Goal: Task Accomplishment & Management: Complete application form

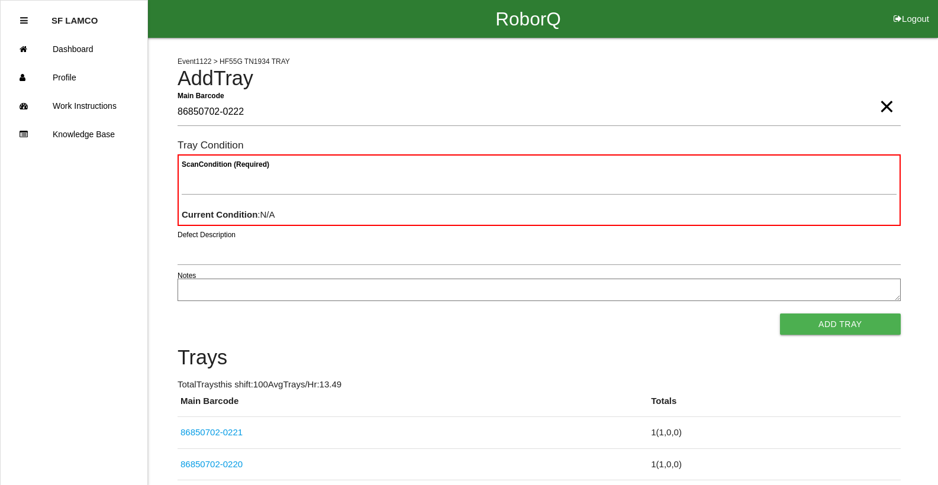
type Barcode "86850702-0222"
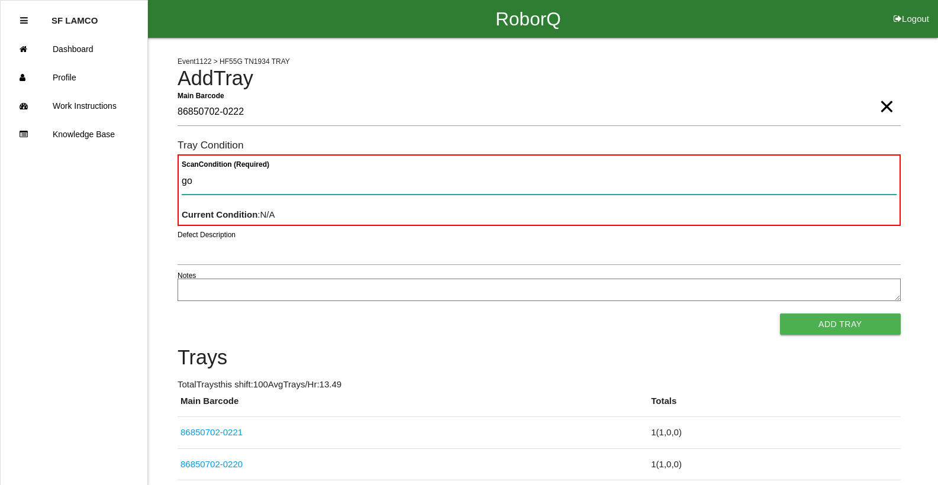
type Condition "goo"
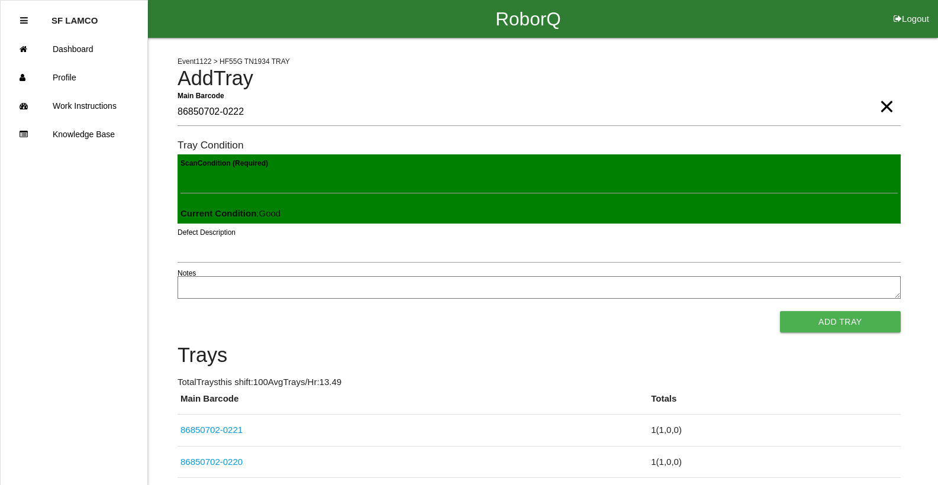
click at [780, 311] on button "Add Tray" at bounding box center [840, 321] width 121 height 21
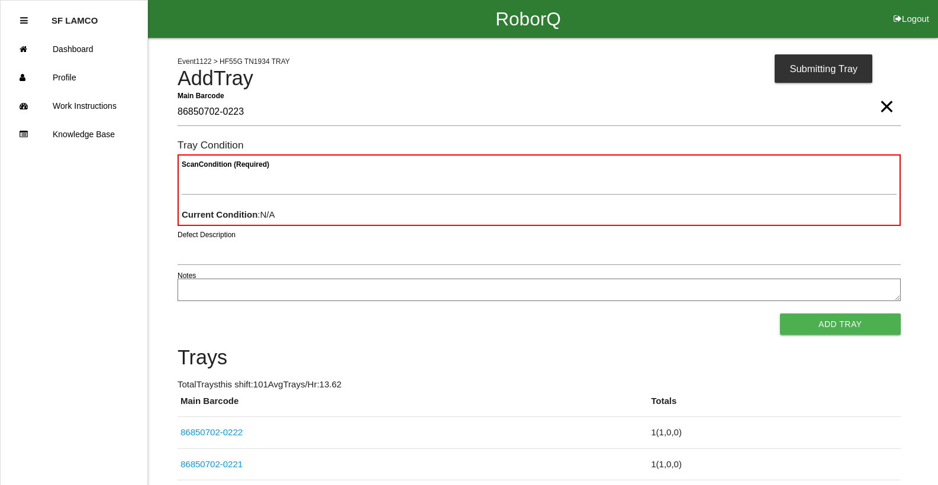
type Barcode "86850702-0223"
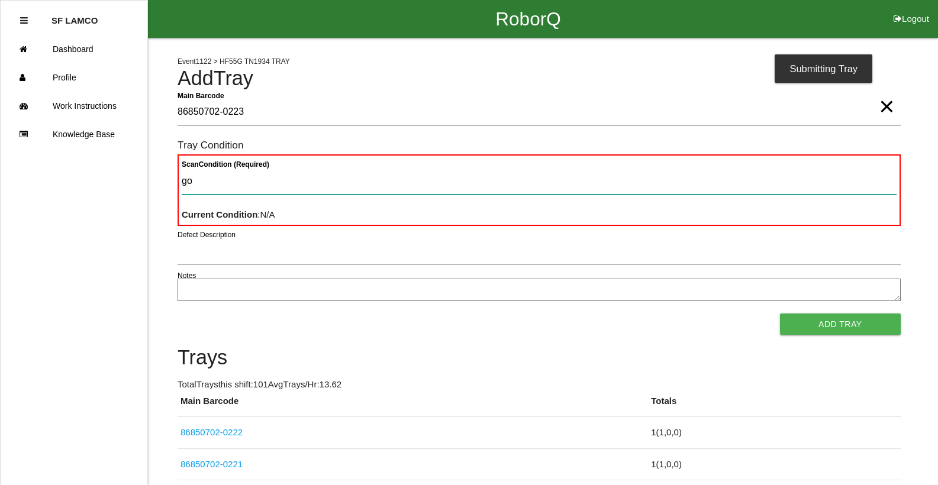
type Condition "goo"
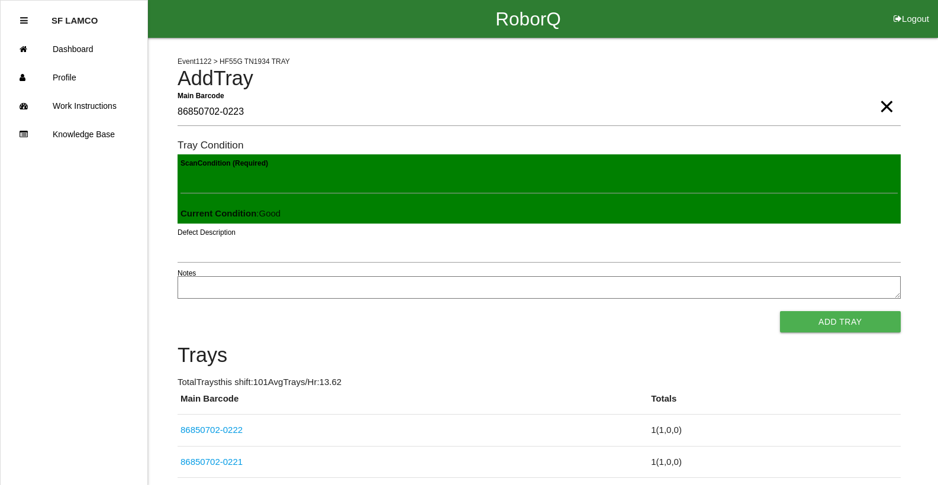
click at [780, 311] on button "Add Tray" at bounding box center [840, 321] width 121 height 21
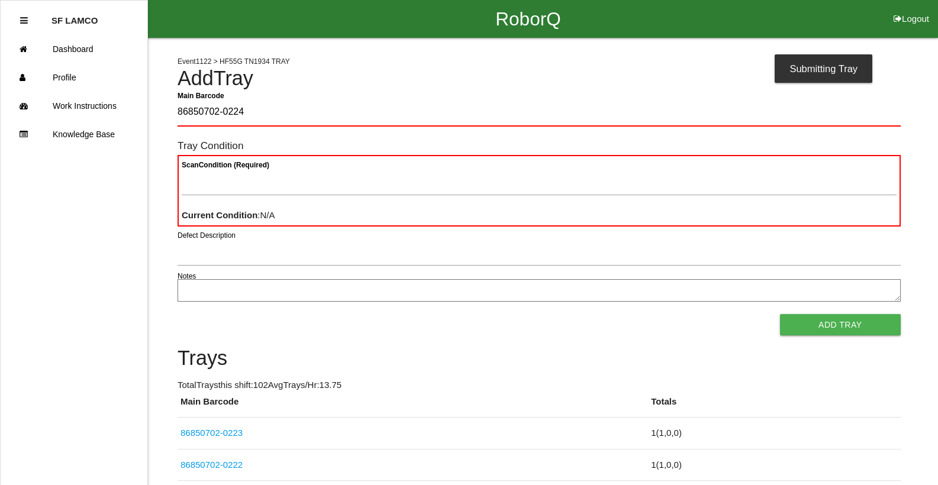
type Barcode "86850702-0224"
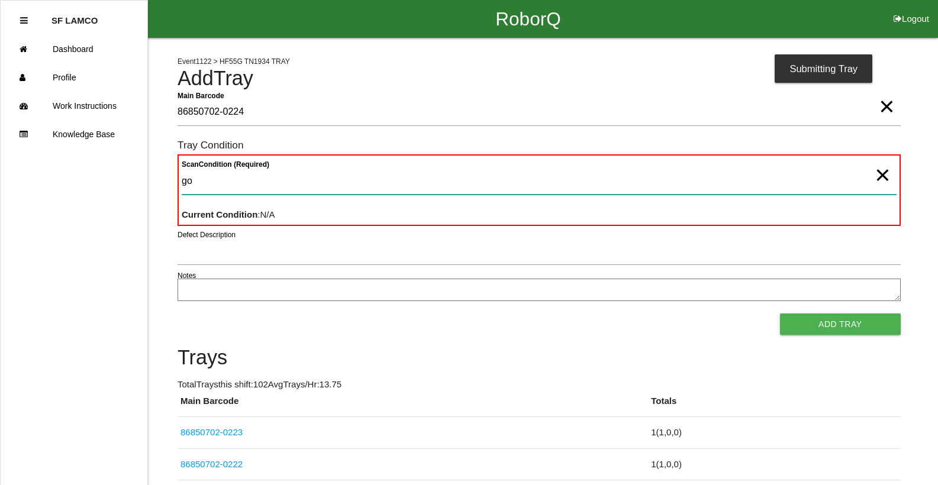
type Condition "goo"
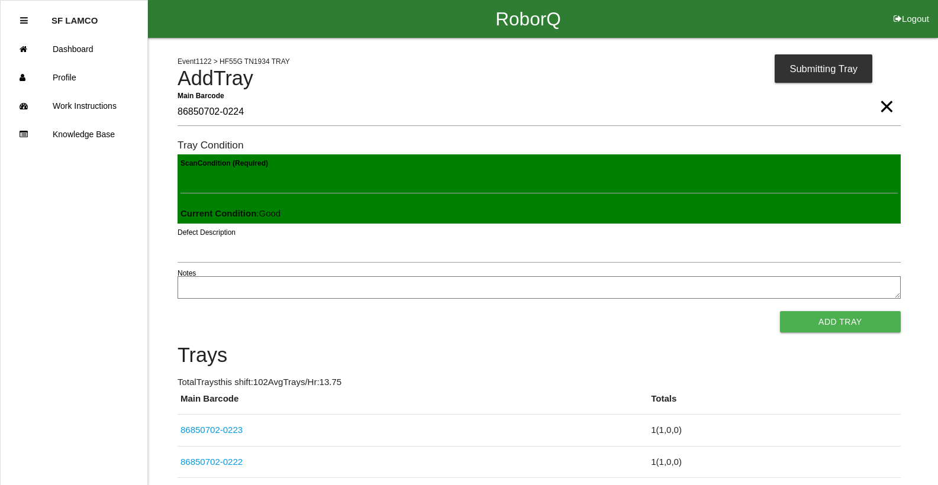
click at [780, 311] on button "Add Tray" at bounding box center [840, 321] width 121 height 21
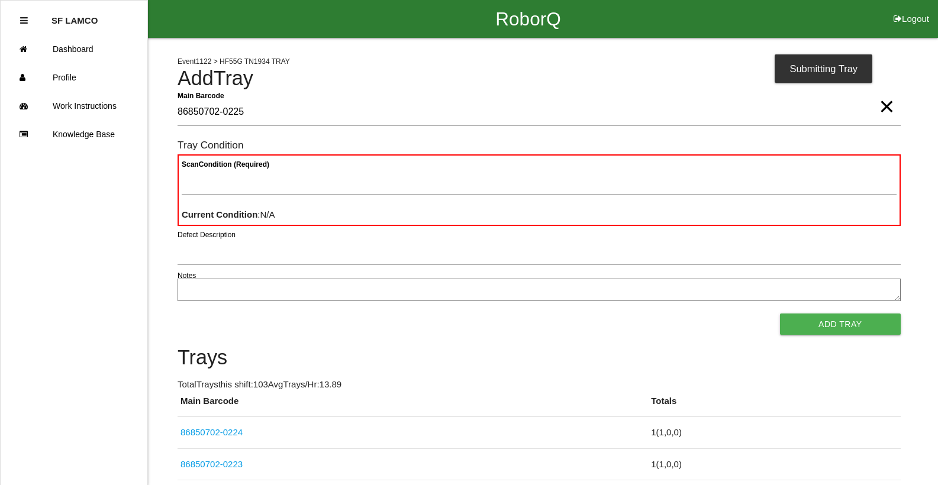
type Barcode "86850702-0225"
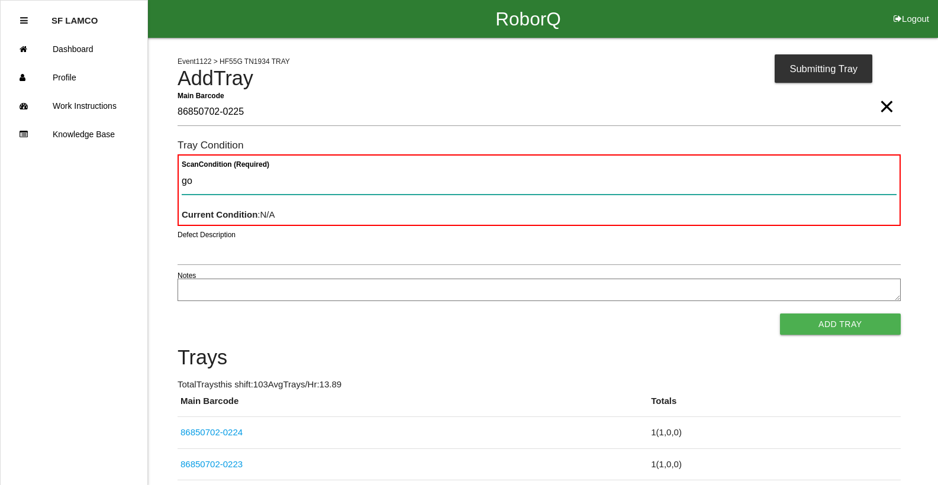
type Condition "goo"
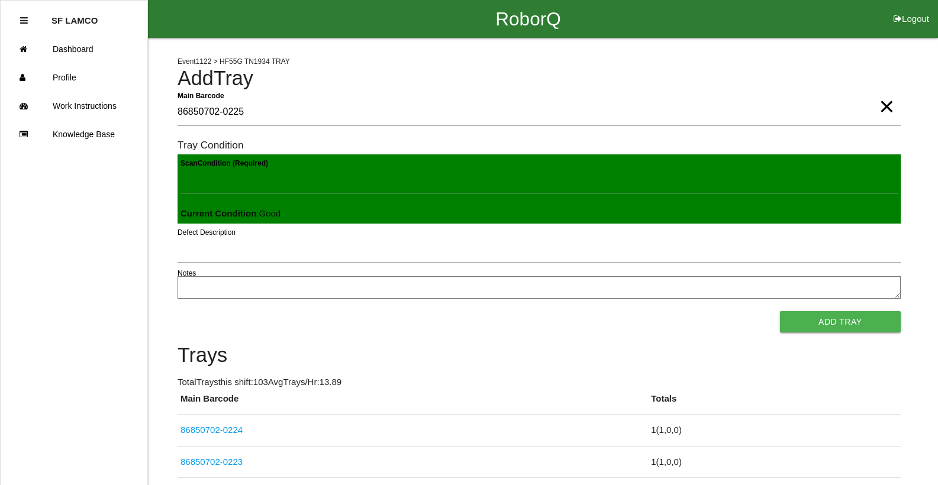
click at [780, 311] on button "Add Tray" at bounding box center [840, 321] width 121 height 21
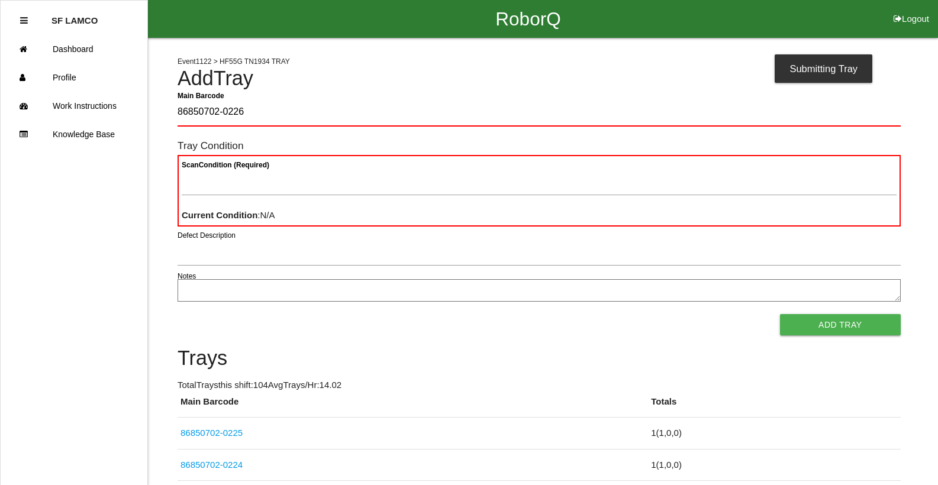
type Barcode "86850702-0226"
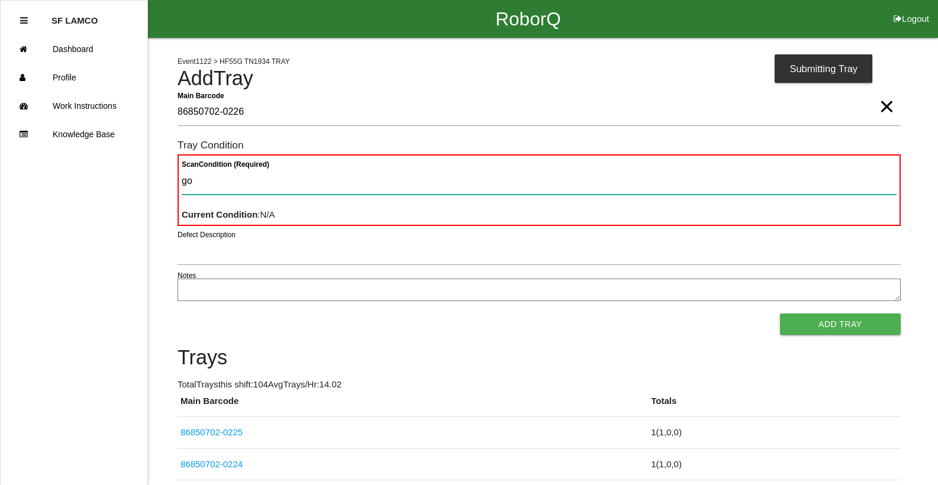
type Condition "goo"
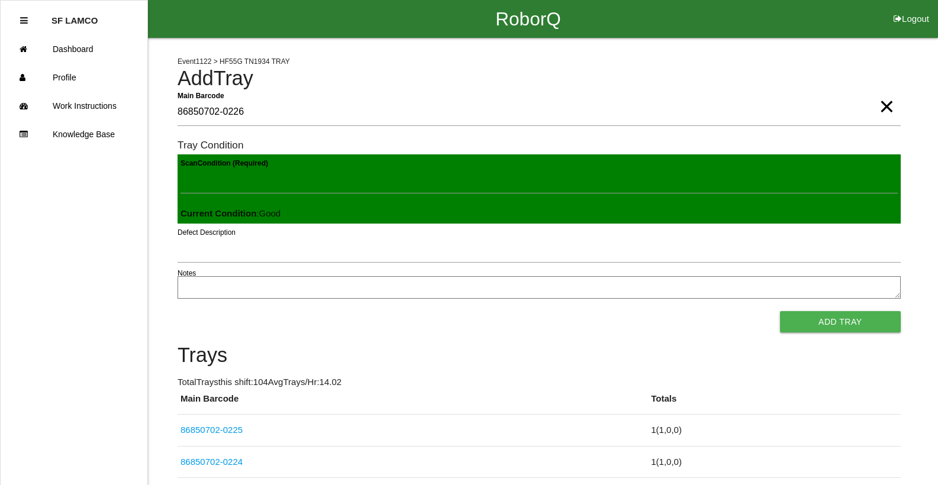
click at [780, 311] on button "Add Tray" at bounding box center [840, 321] width 121 height 21
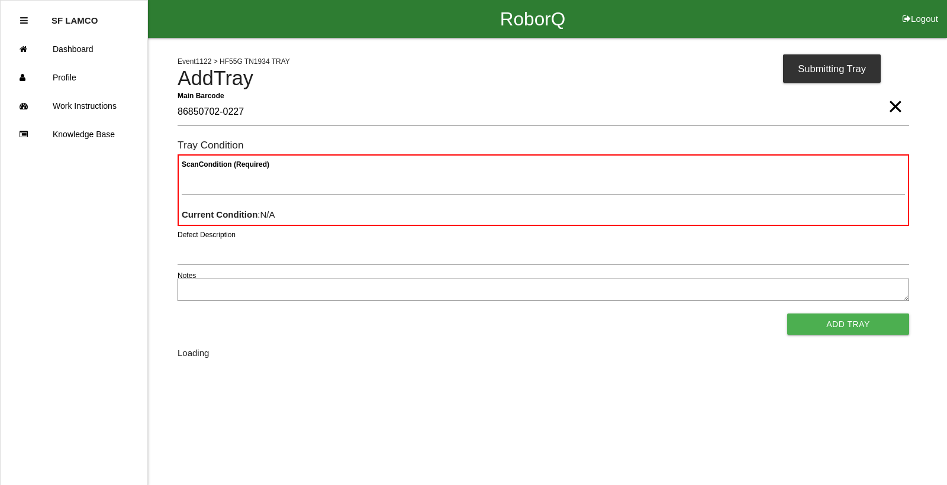
type Barcode "86850702-0227"
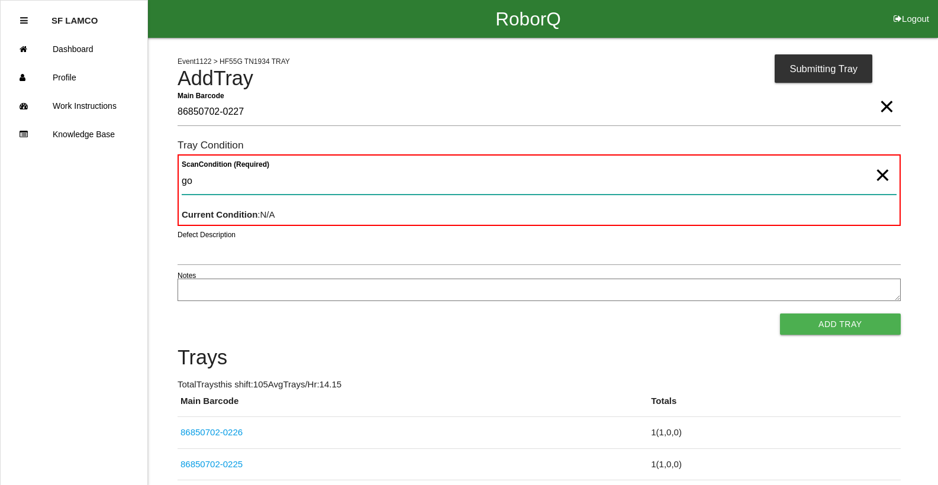
type Condition "goo"
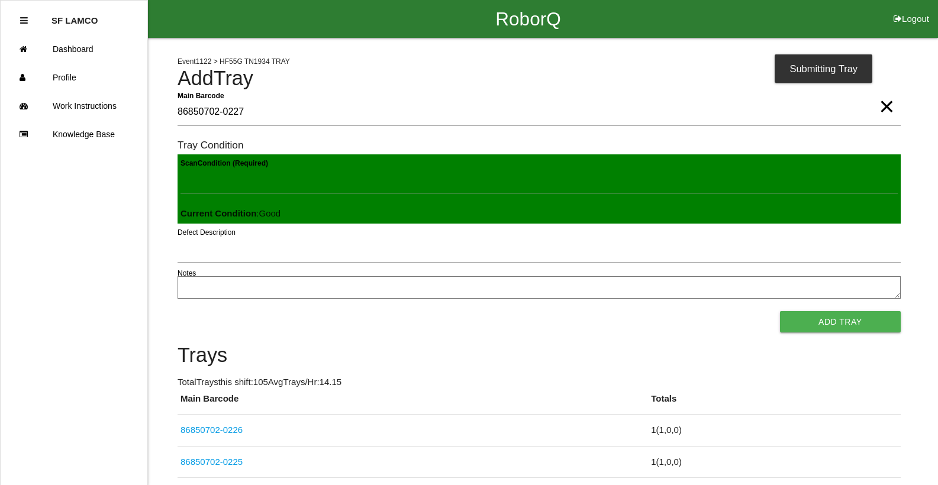
click at [780, 311] on button "Add Tray" at bounding box center [840, 321] width 121 height 21
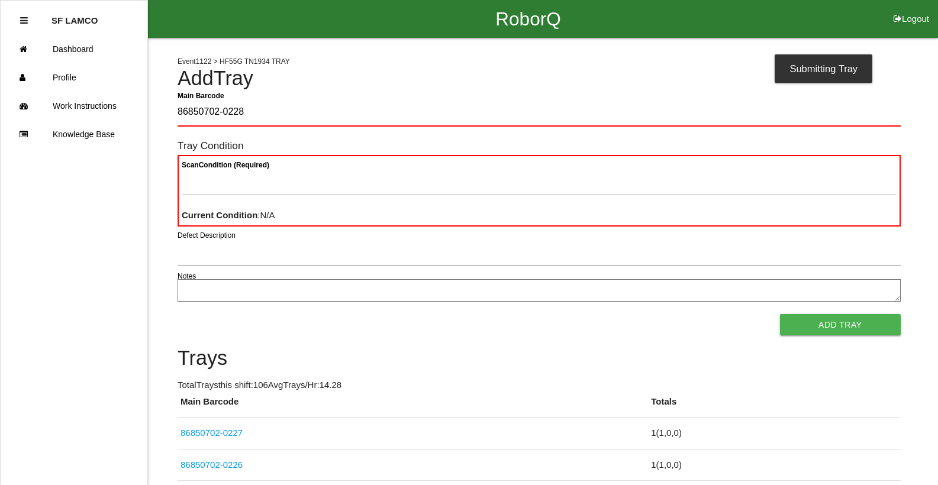
type Barcode "86850702-0228"
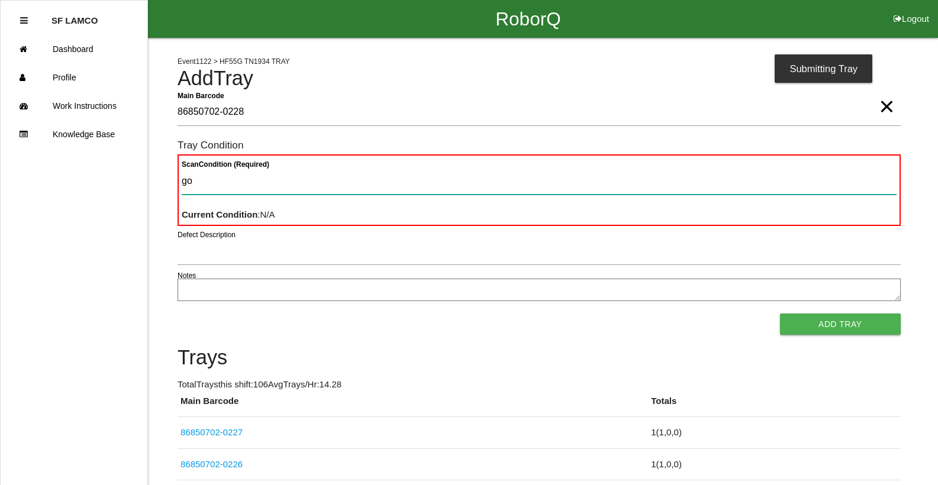
type Condition "goo"
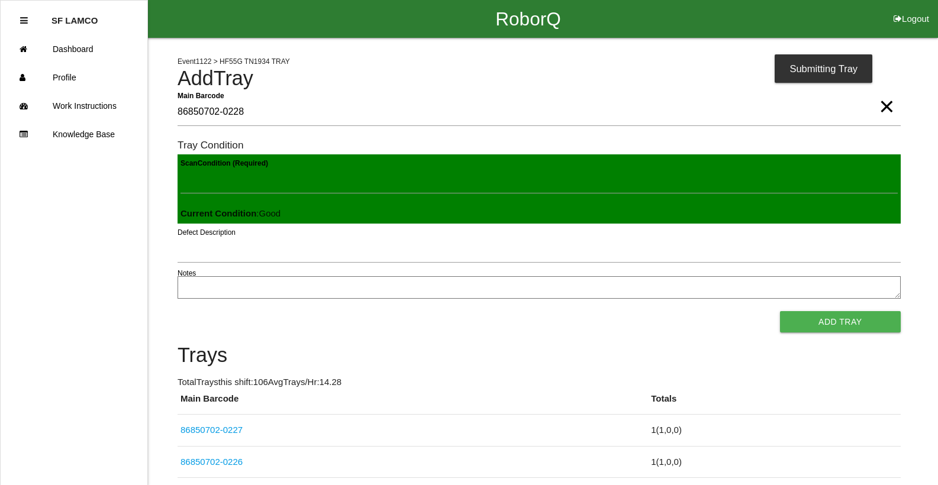
click at [780, 311] on button "Add Tray" at bounding box center [840, 321] width 121 height 21
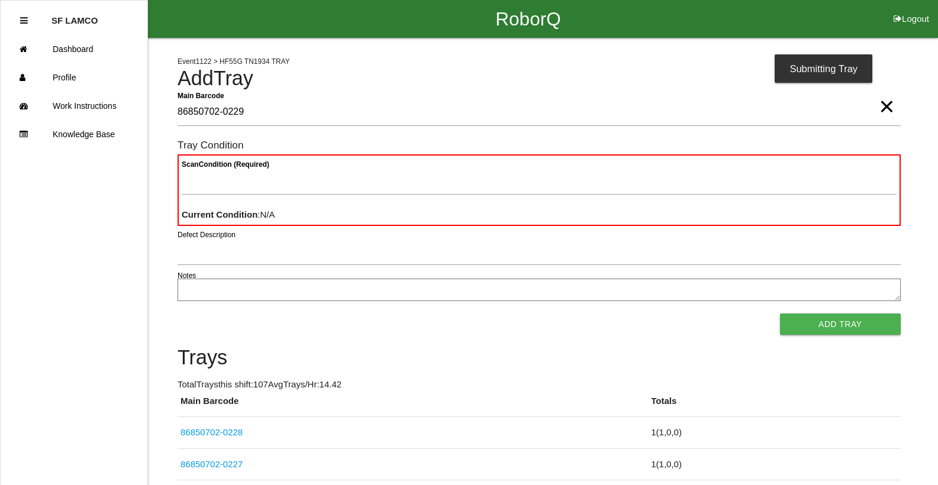
type Barcode "86850702-0229"
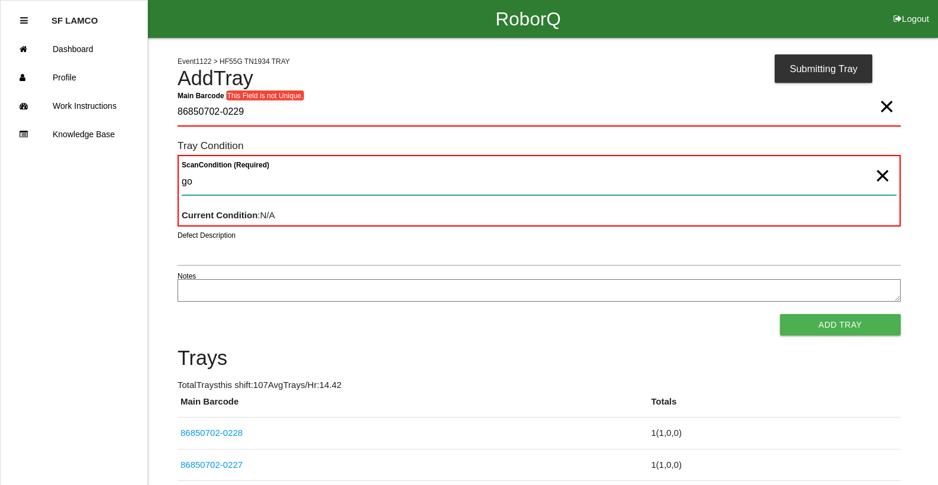
type Condition "goo"
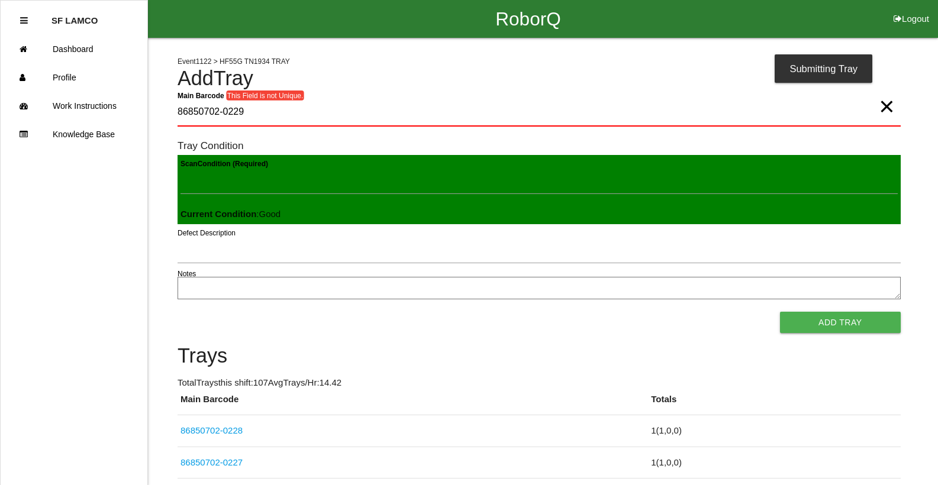
click at [780, 312] on button "Add Tray" at bounding box center [840, 322] width 121 height 21
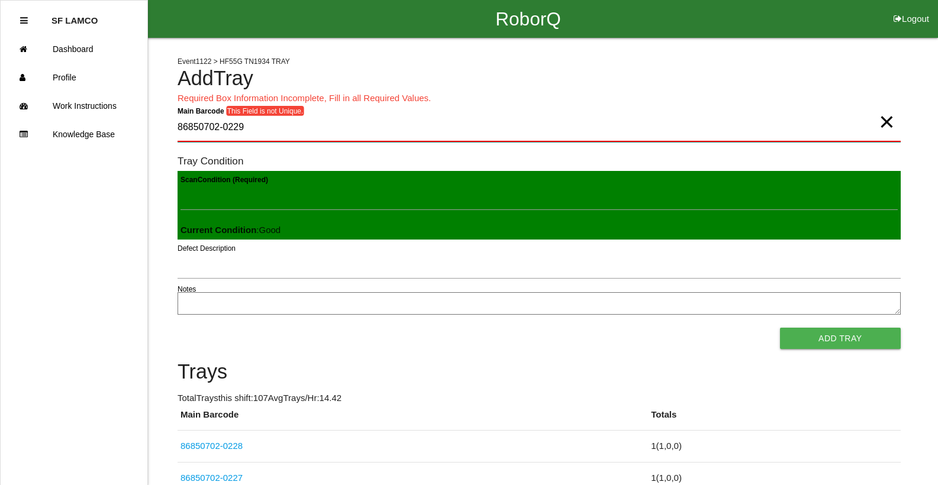
click at [266, 131] on Barcode "86850702-0229" at bounding box center [539, 128] width 723 height 28
type Barcode "86850702-0230"
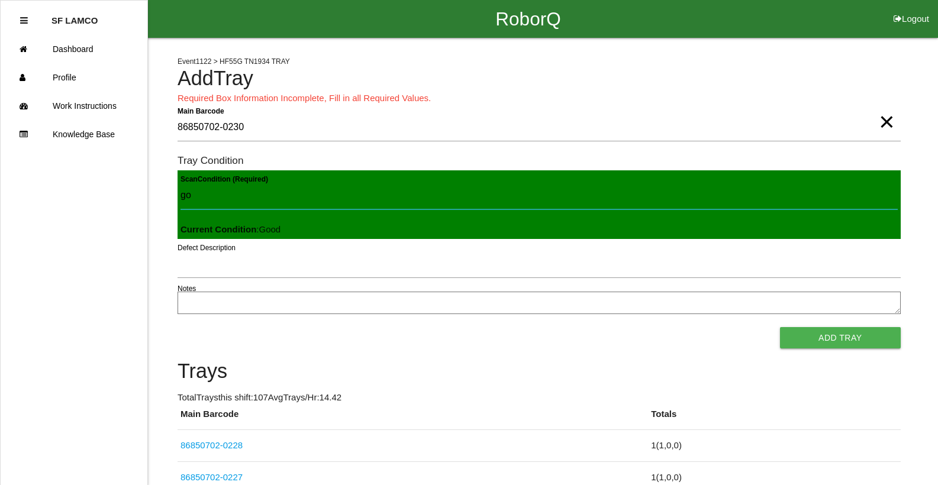
type Condition "goo"
click at [780, 327] on button "Add Tray" at bounding box center [840, 337] width 121 height 21
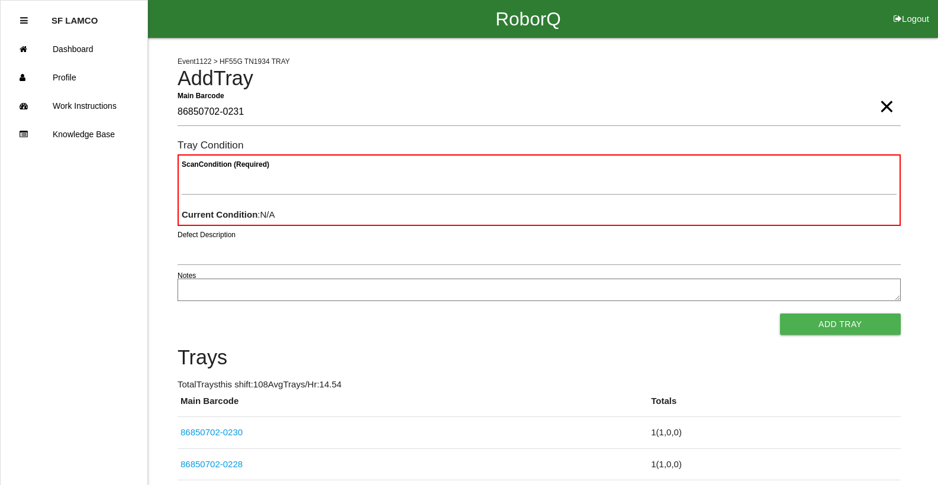
type Barcode "86850702-0231"
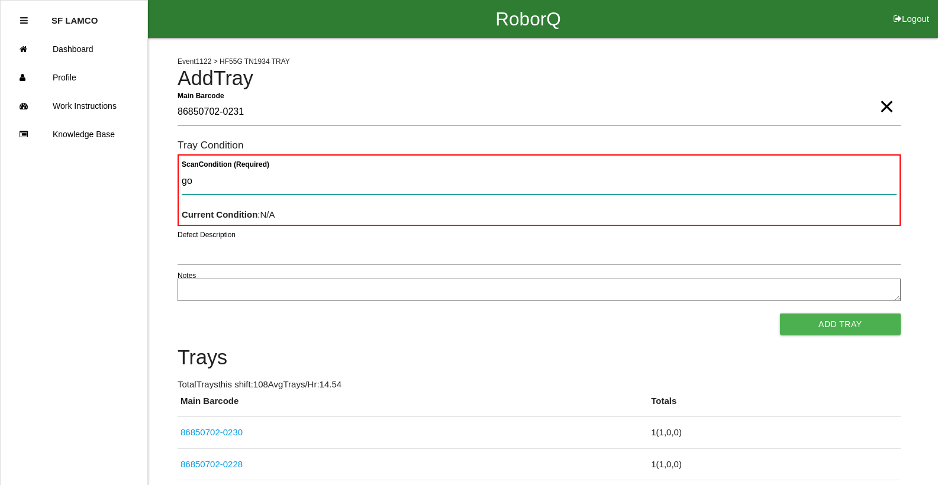
type Condition "goo"
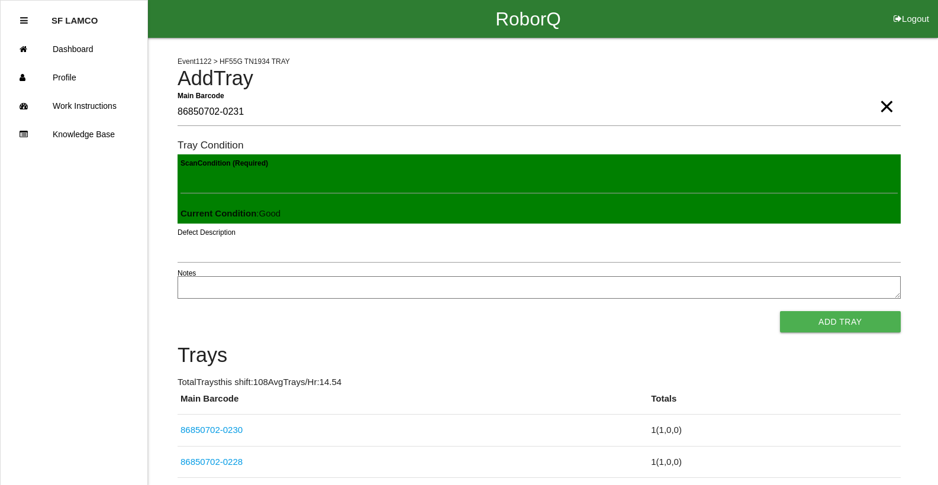
click at [780, 311] on button "Add Tray" at bounding box center [840, 321] width 121 height 21
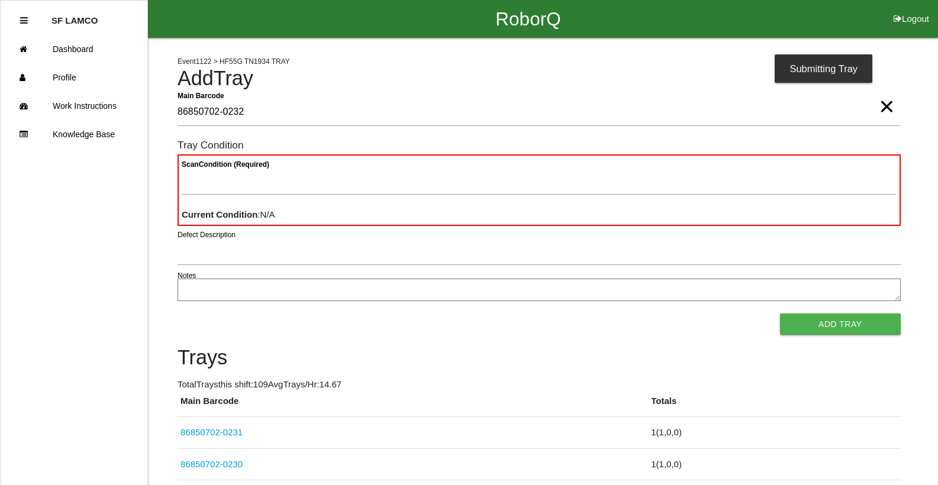
type Barcode "86850702-0232"
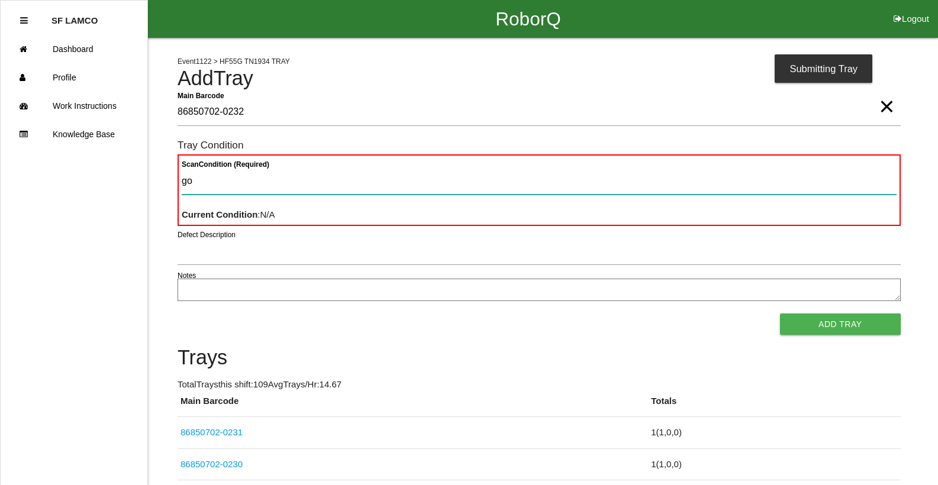
type Condition "goo"
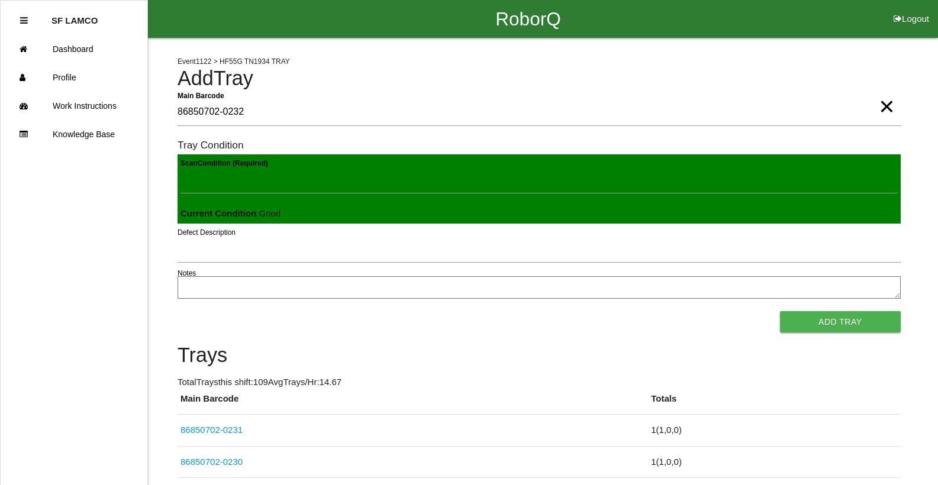
click at [780, 311] on button "Add Tray" at bounding box center [840, 321] width 121 height 21
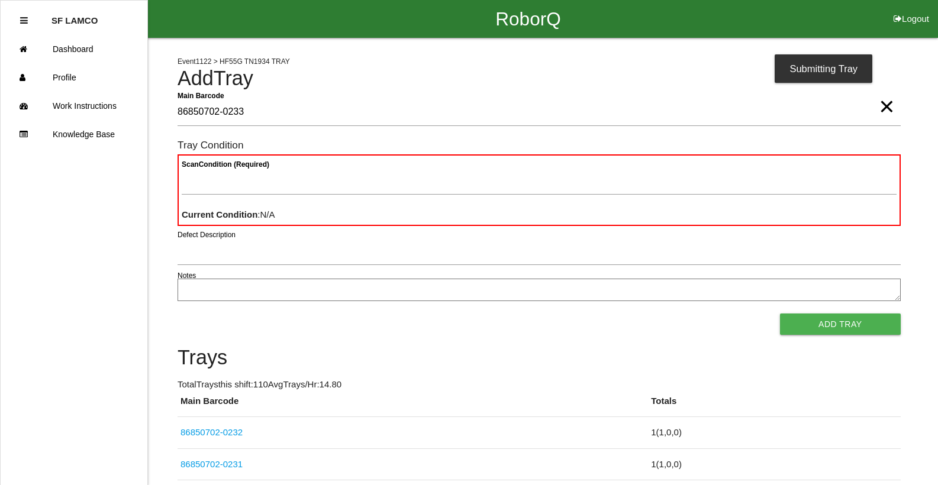
type Barcode "86850702-0233"
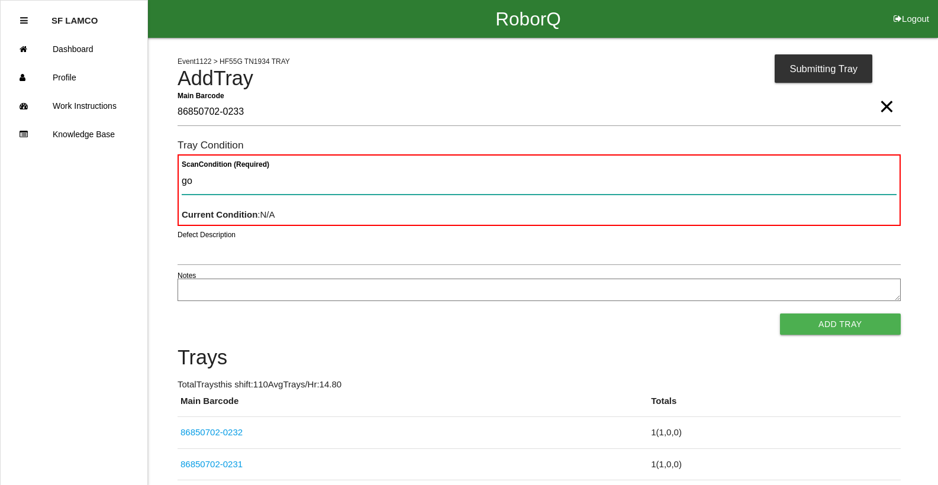
type Condition "goo"
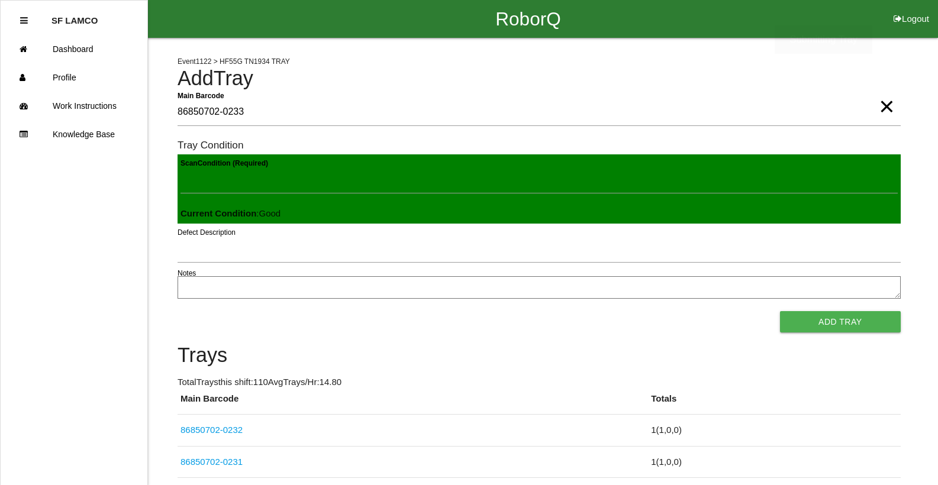
click at [780, 311] on button "Add Tray" at bounding box center [840, 321] width 121 height 21
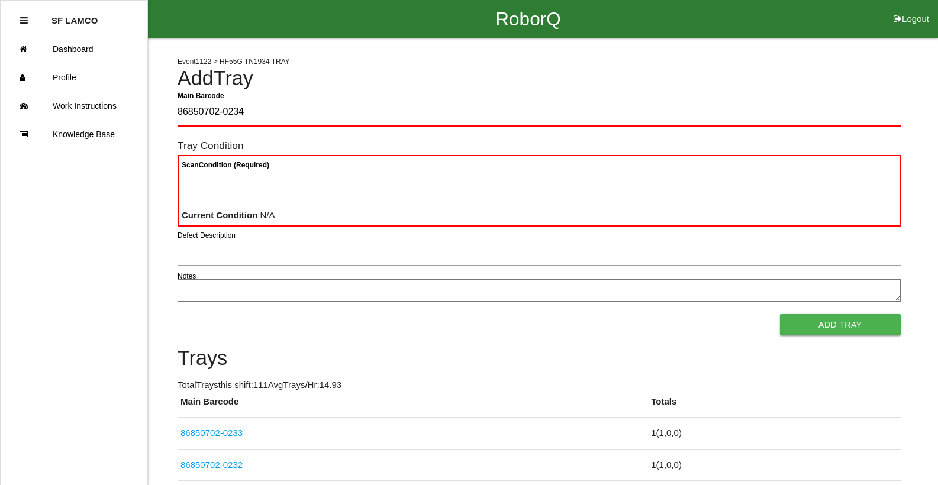
type Barcode "86850702-0234"
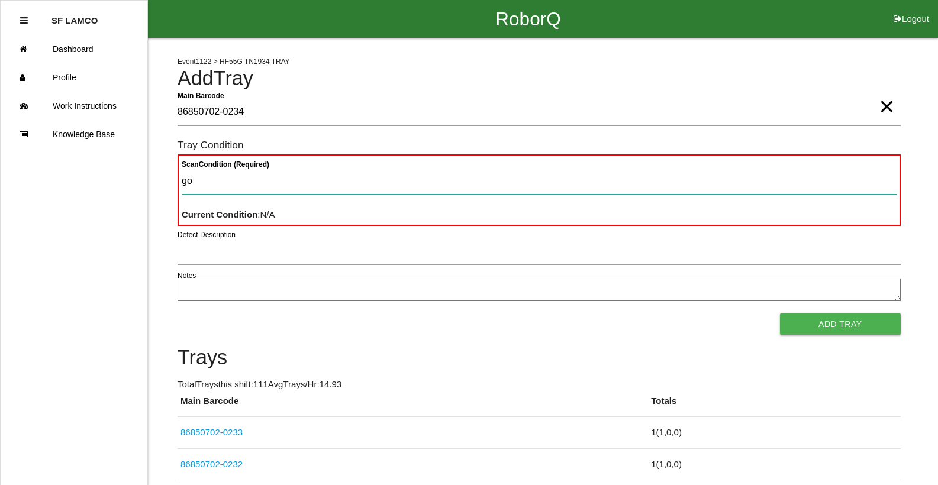
type Condition "goo"
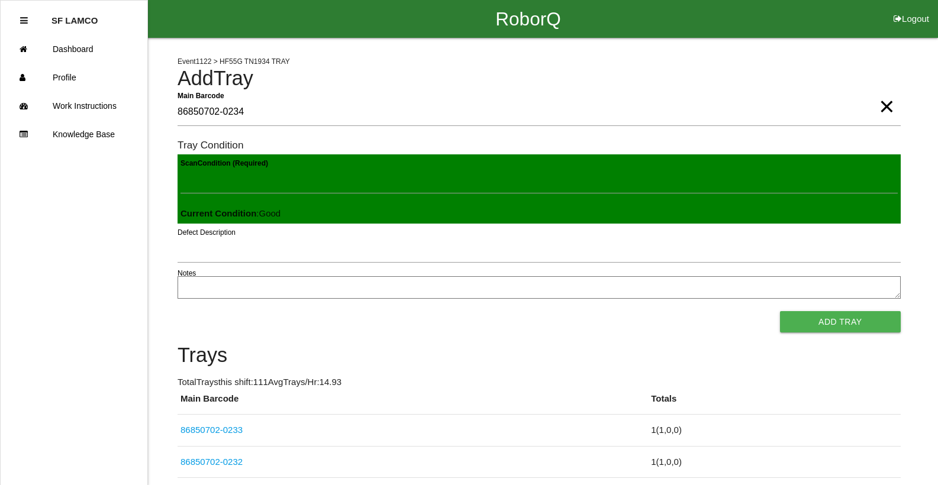
click at [780, 311] on button "Add Tray" at bounding box center [840, 321] width 121 height 21
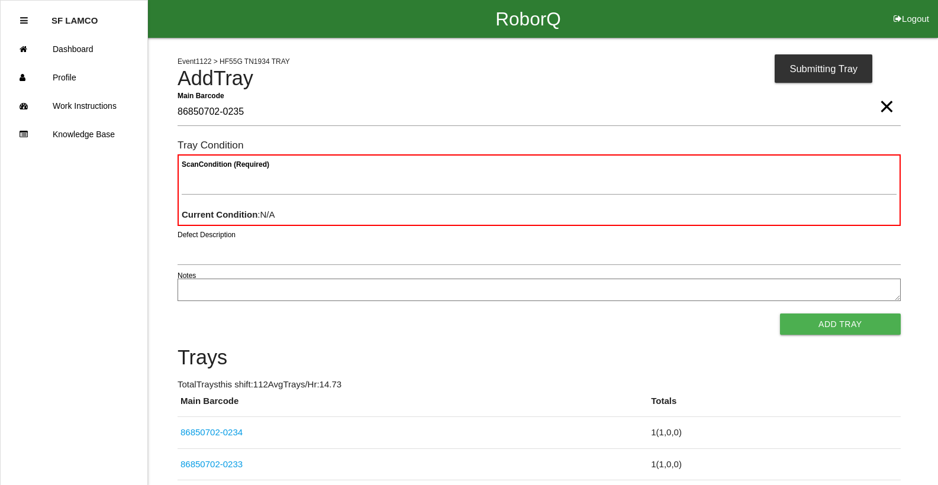
type Barcode "86850702-0235"
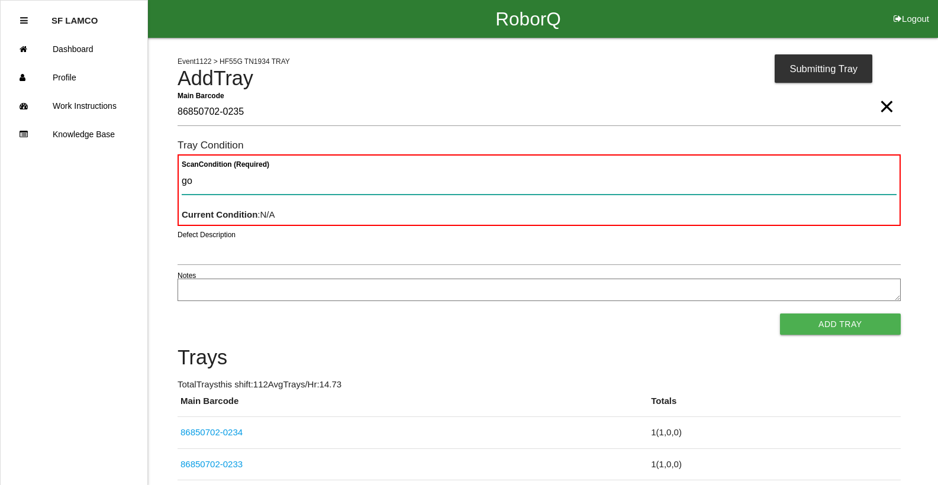
type Condition "goo"
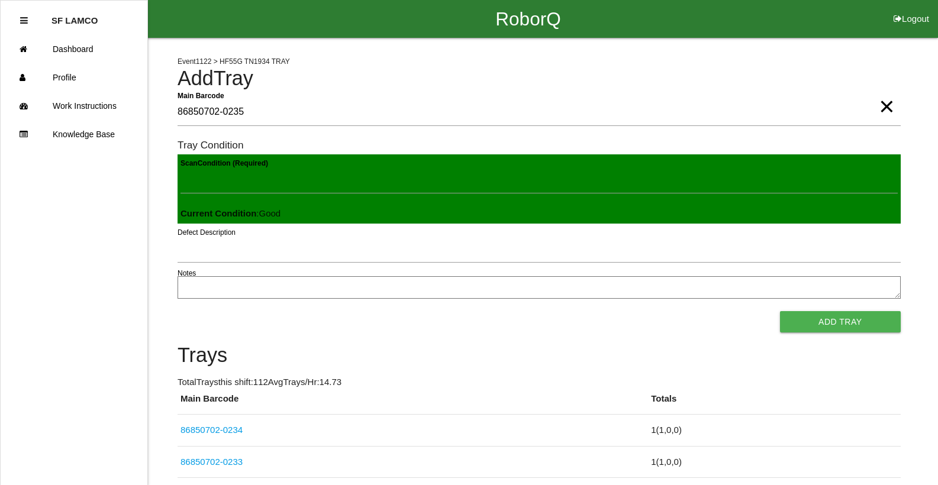
click at [780, 311] on button "Add Tray" at bounding box center [840, 321] width 121 height 21
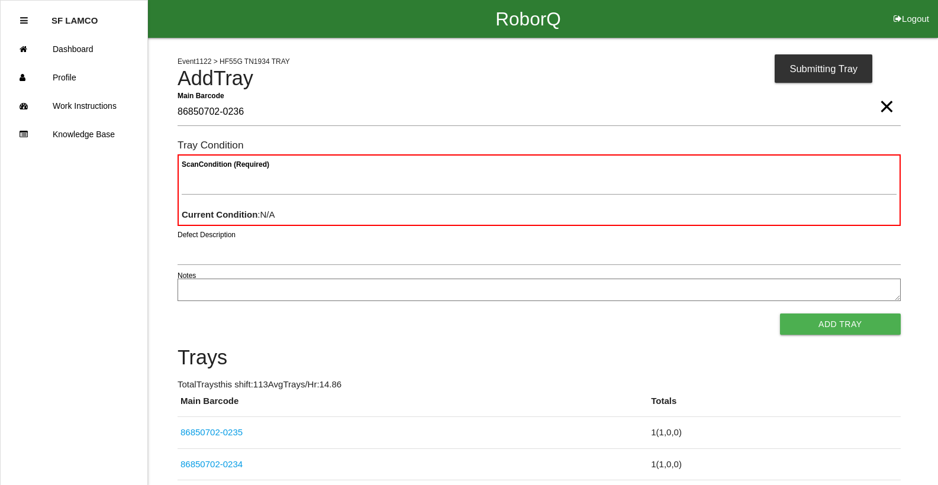
type Barcode "86850702-0236"
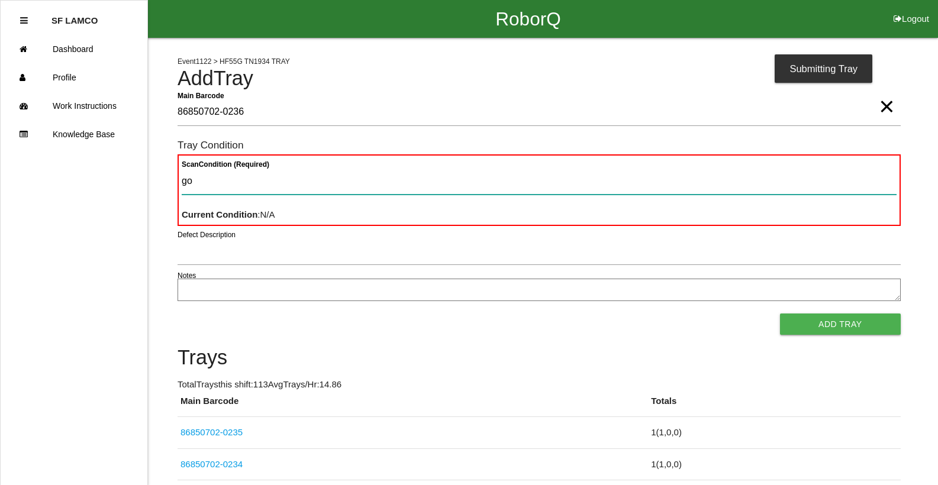
type Condition "goo"
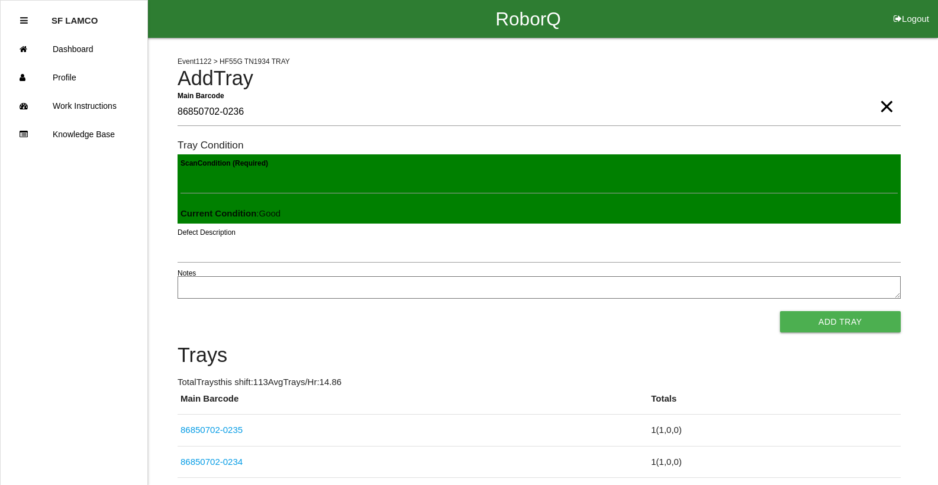
click at [780, 311] on button "Add Tray" at bounding box center [840, 321] width 121 height 21
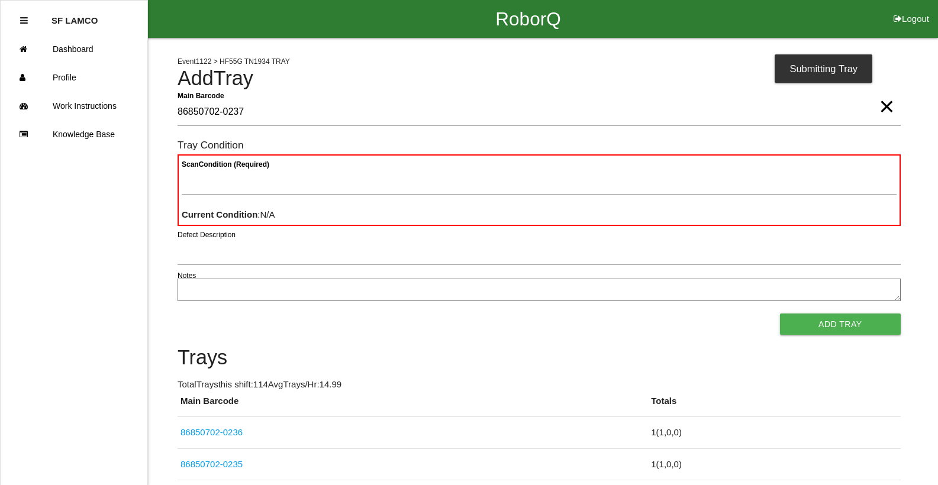
type Barcode "86850702-0237"
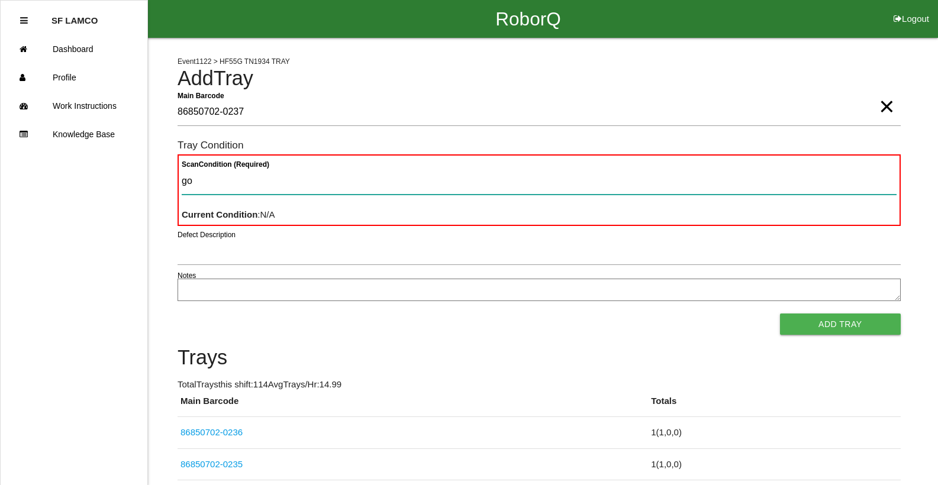
type Condition "goo"
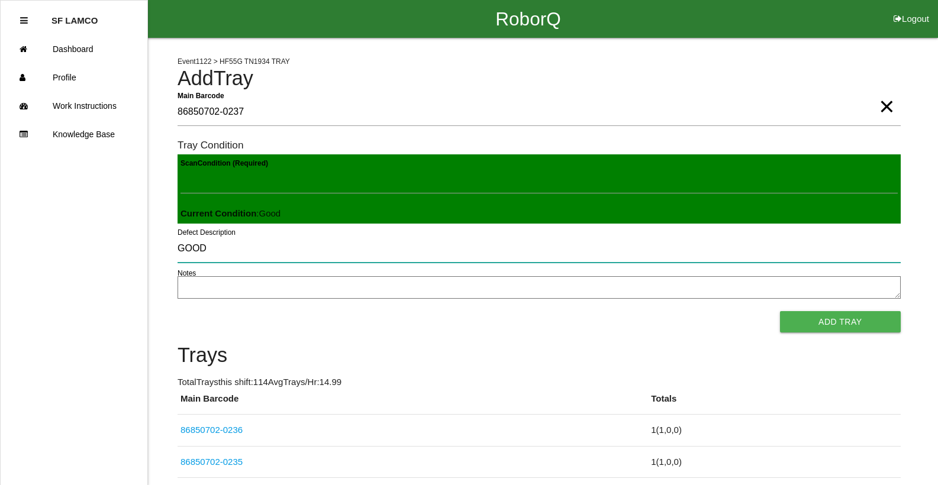
type input "GOOD"
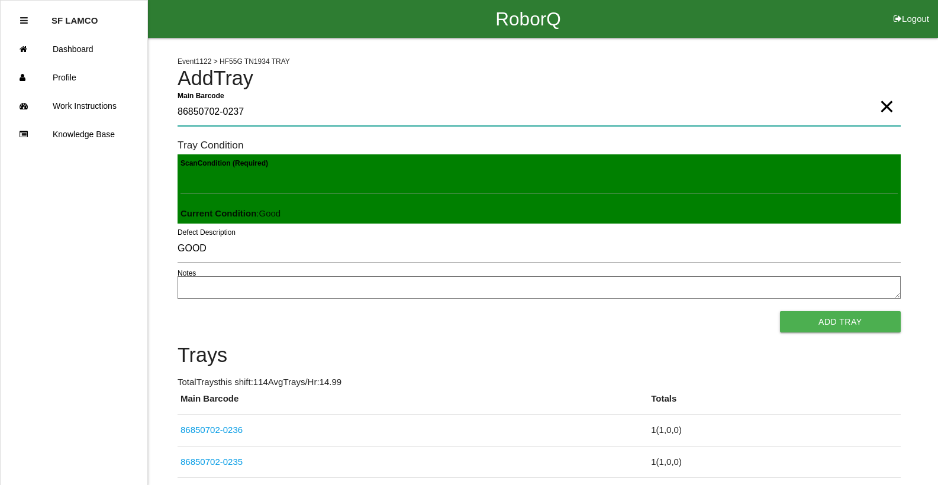
click at [247, 113] on Barcode "86850702-0237" at bounding box center [539, 112] width 723 height 27
click at [247, 112] on Barcode "86850702-0237" at bounding box center [539, 112] width 723 height 27
click at [249, 109] on Barcode "86850702-0237" at bounding box center [539, 112] width 723 height 27
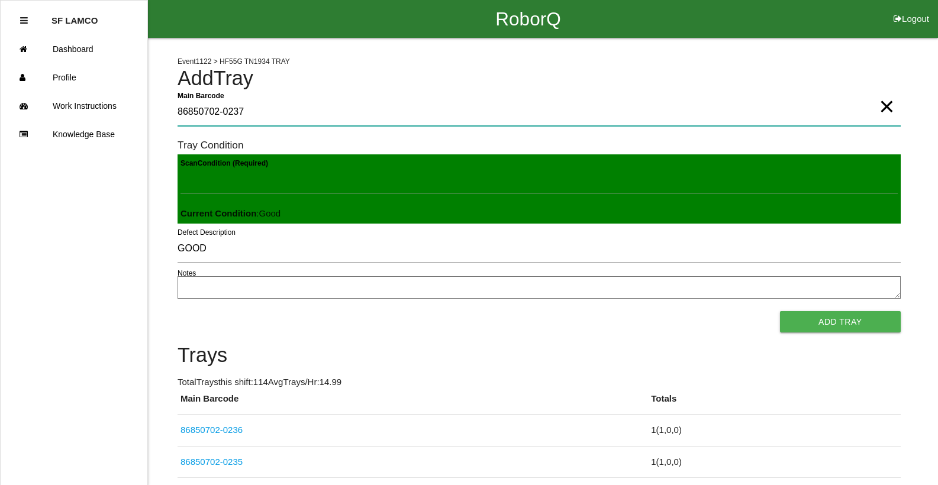
click at [250, 109] on Barcode "86850702-0237" at bounding box center [539, 112] width 723 height 27
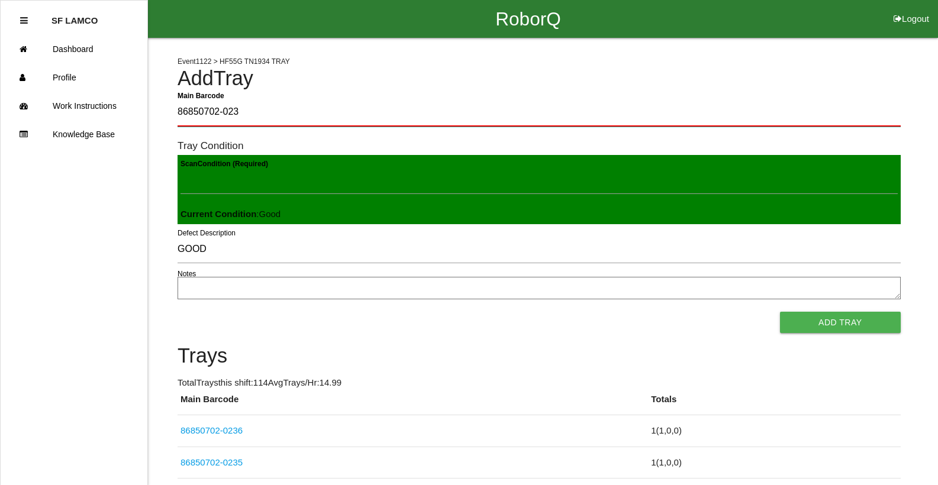
type Barcode "86850702-0237"
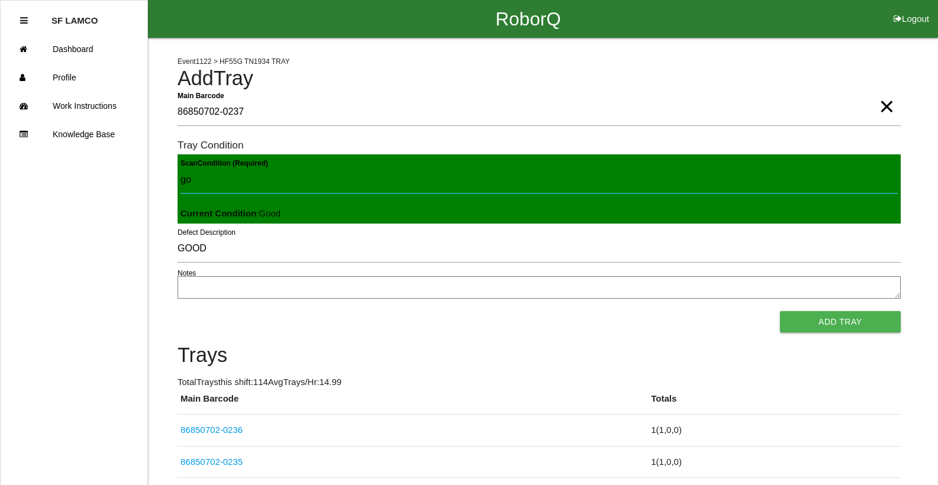
type Condition "goo"
click at [780, 311] on button "Add Tray" at bounding box center [840, 321] width 121 height 21
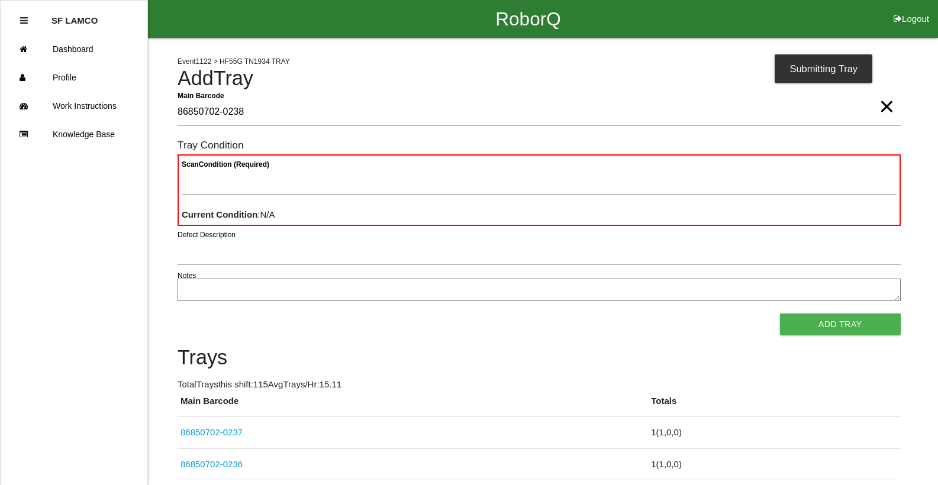
type Barcode "86850702-0238"
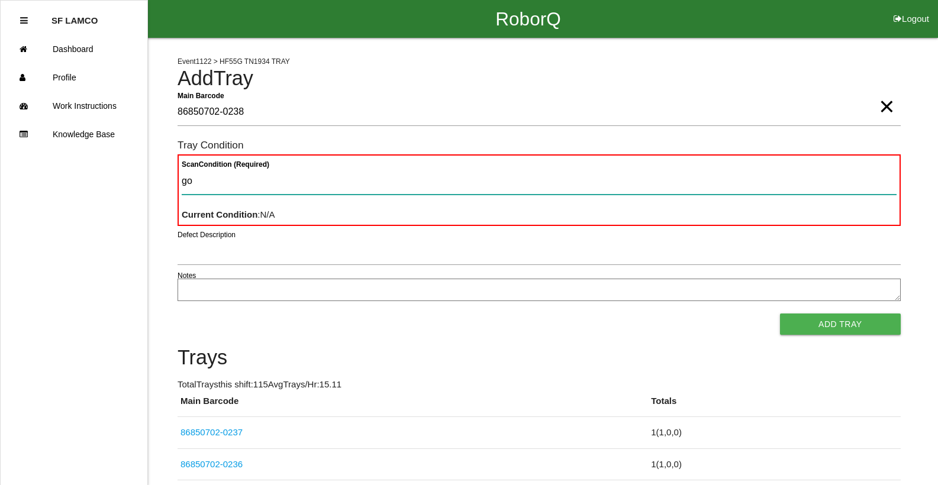
type Condition "goo"
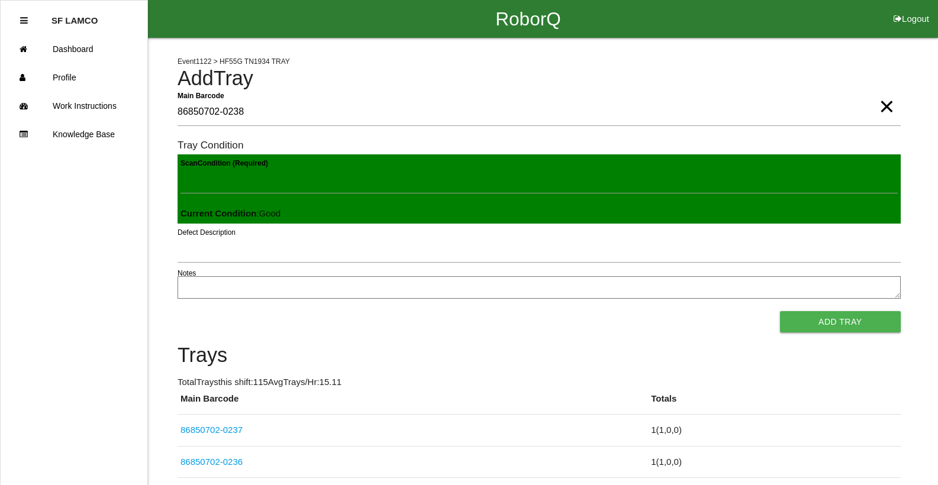
click at [780, 311] on button "Add Tray" at bounding box center [840, 321] width 121 height 21
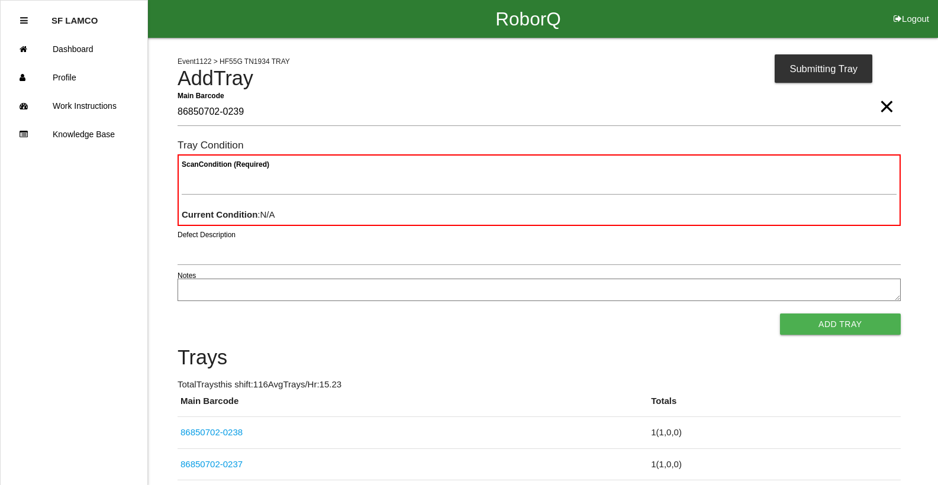
type Barcode "86850702-0239"
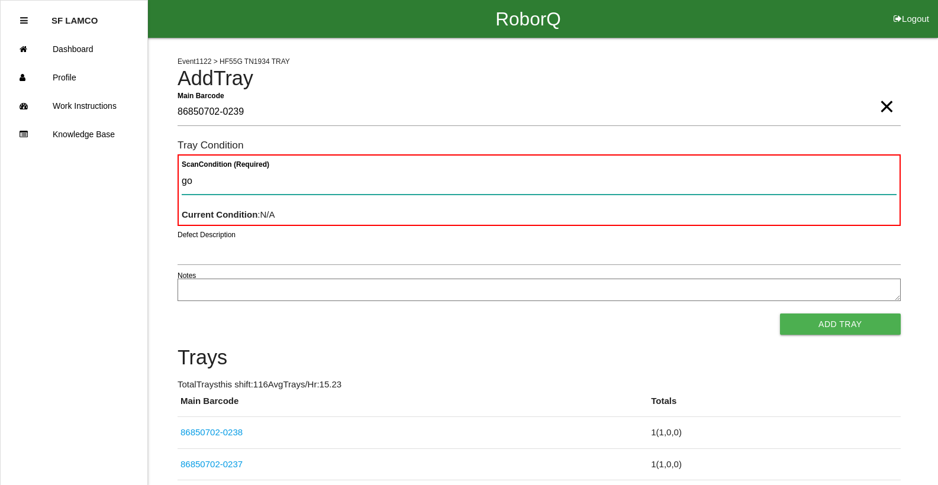
type Condition "goo"
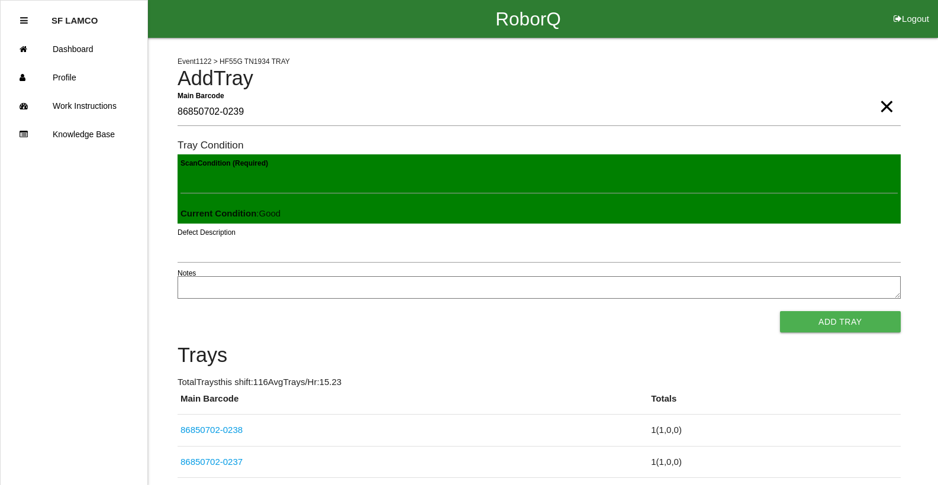
click at [780, 311] on button "Add Tray" at bounding box center [840, 321] width 121 height 21
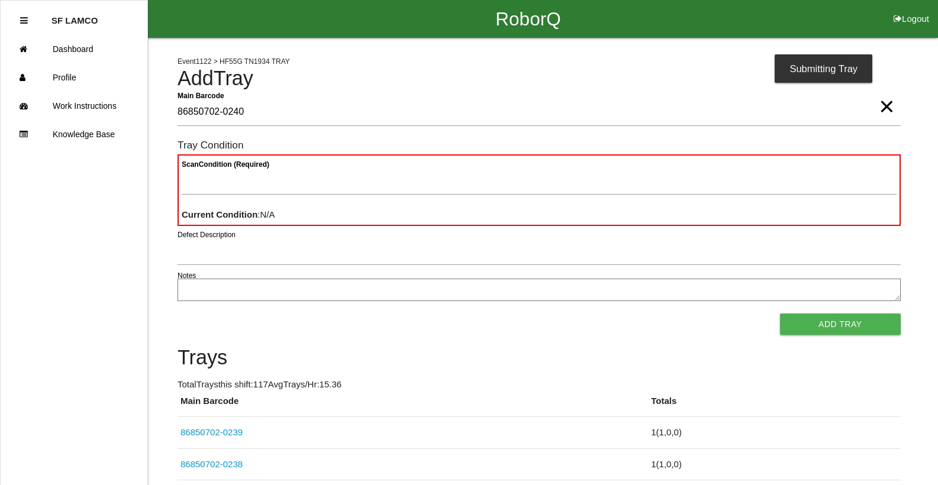
type Barcode "86850702-0240"
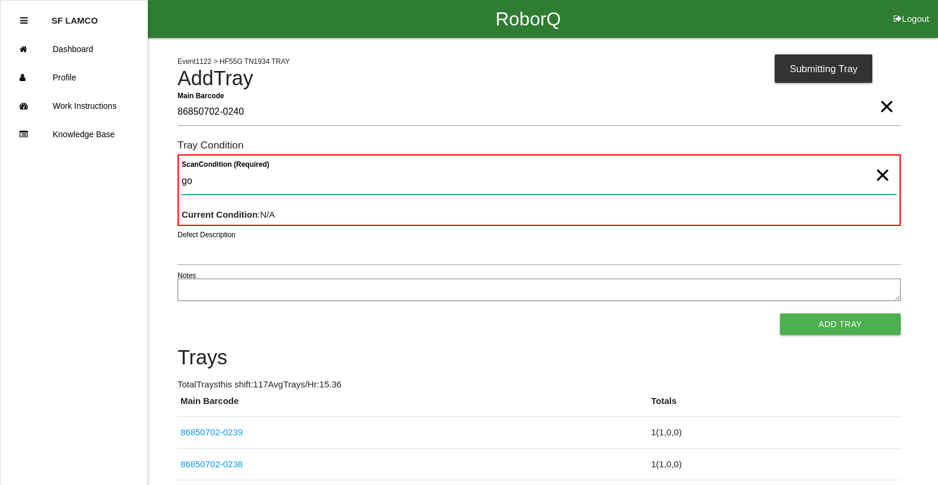
type Condition "goo"
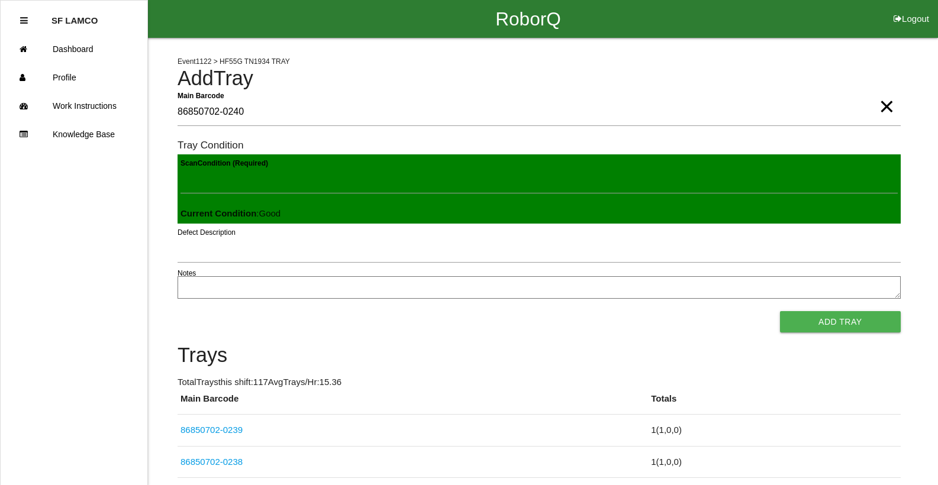
click at [780, 311] on button "Add Tray" at bounding box center [840, 321] width 121 height 21
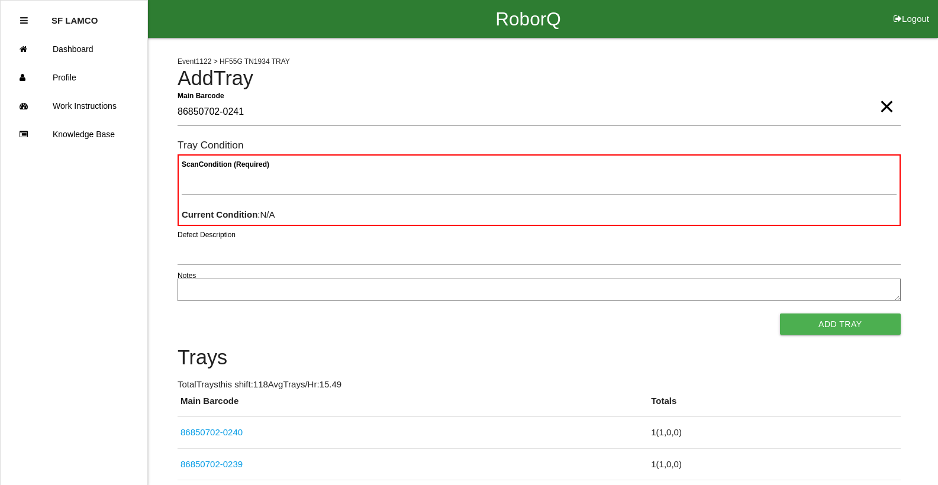
type Barcode "86850702-0241"
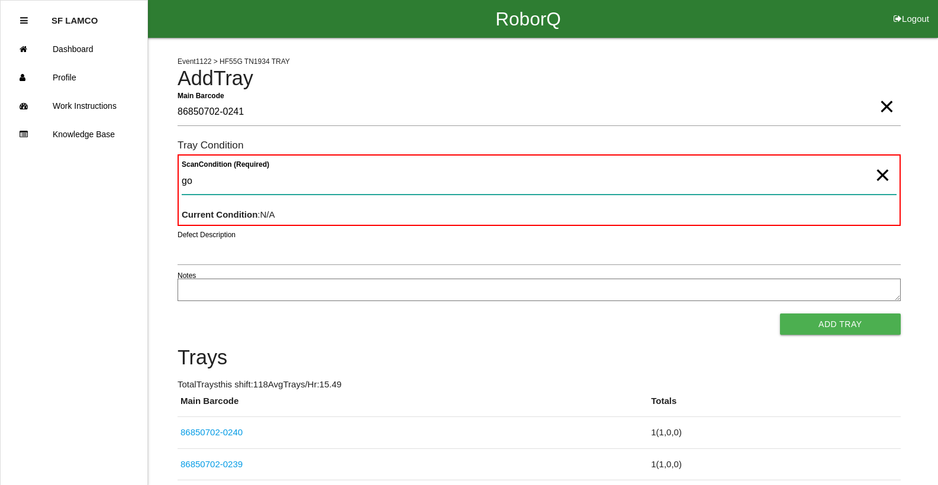
type Condition "goo"
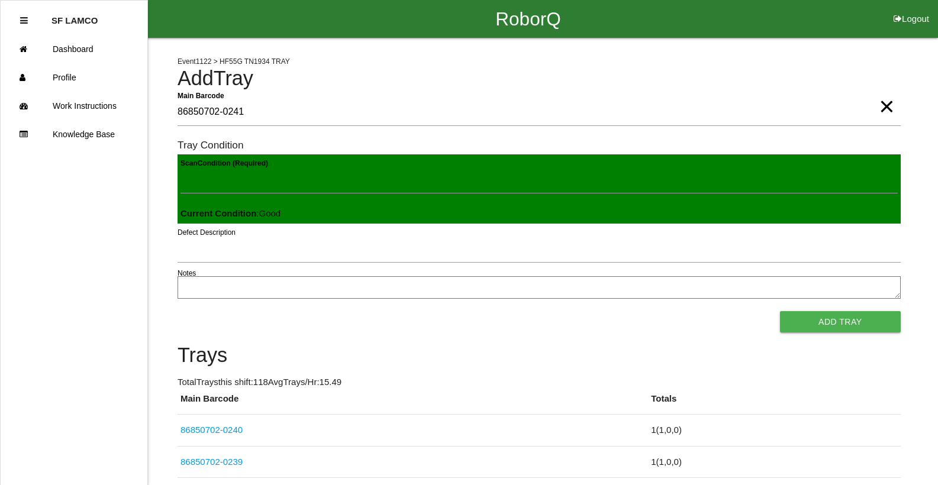
click at [780, 311] on button "Add Tray" at bounding box center [840, 321] width 121 height 21
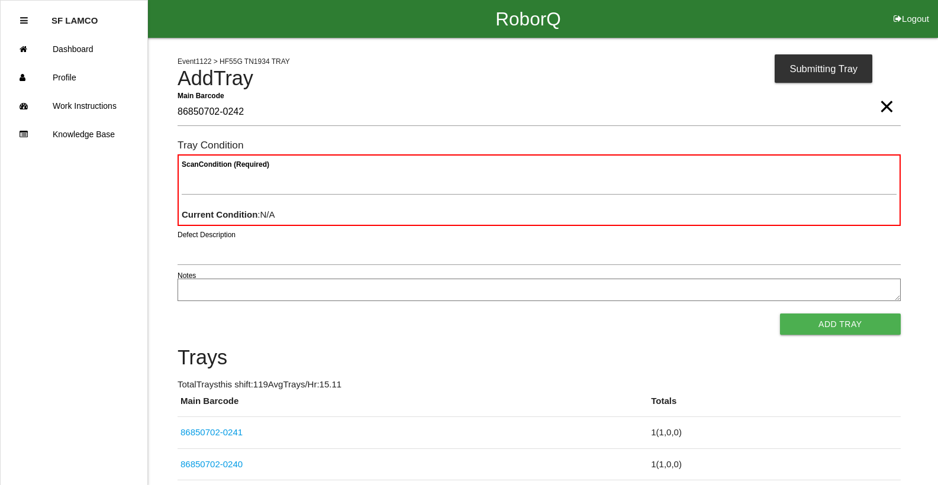
type Barcode "86850702-0242"
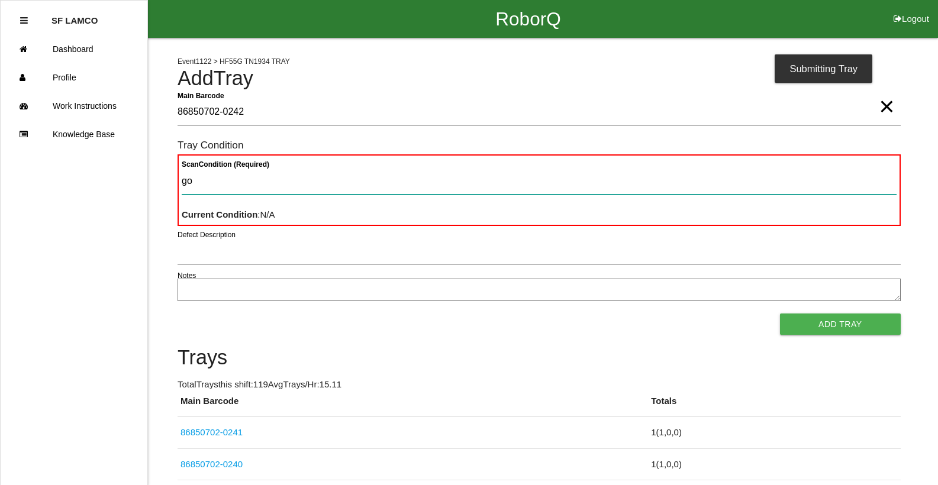
type Condition "goo"
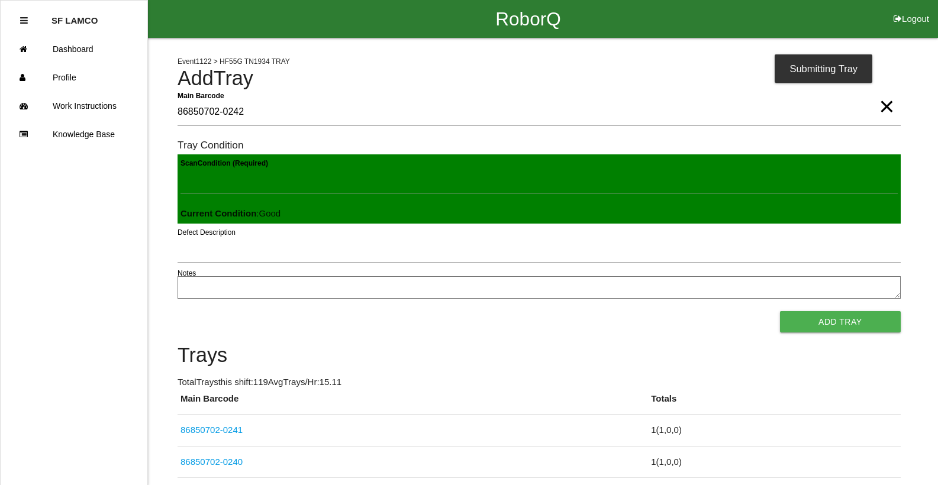
click at [780, 311] on button "Add Tray" at bounding box center [840, 321] width 121 height 21
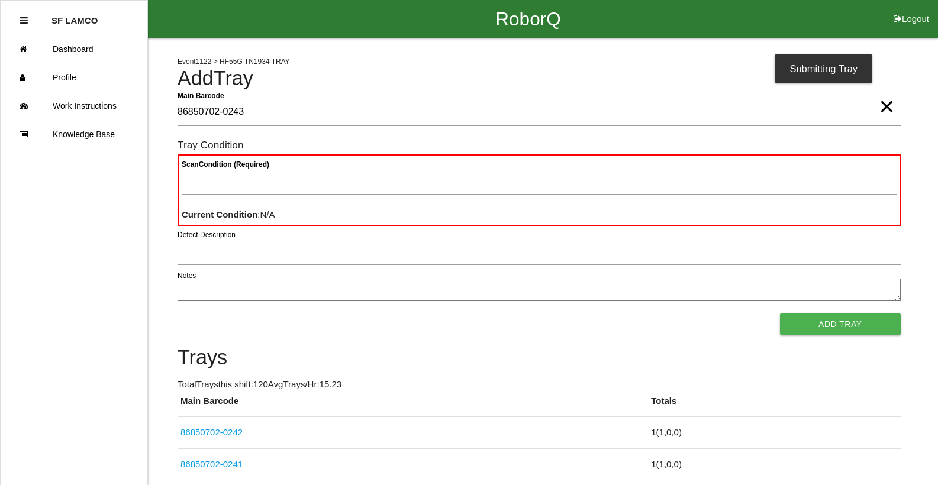
type Barcode "86850702-0243"
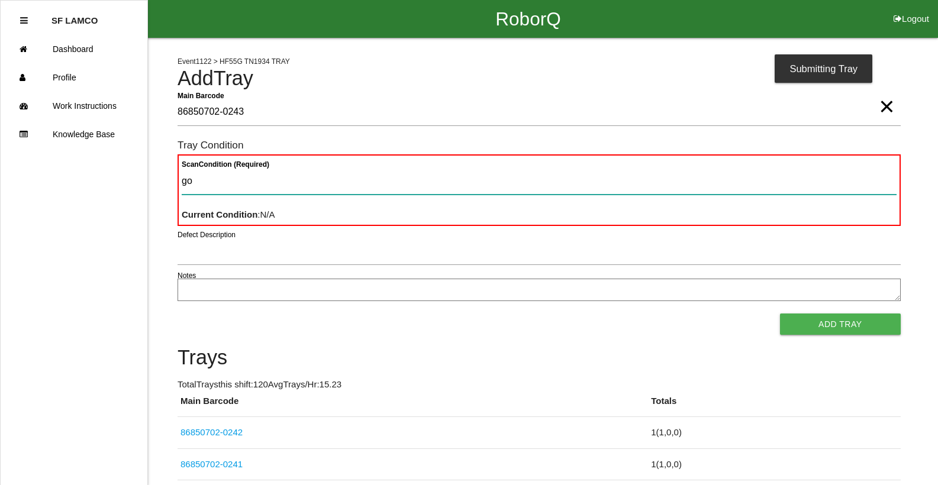
type Condition "goo"
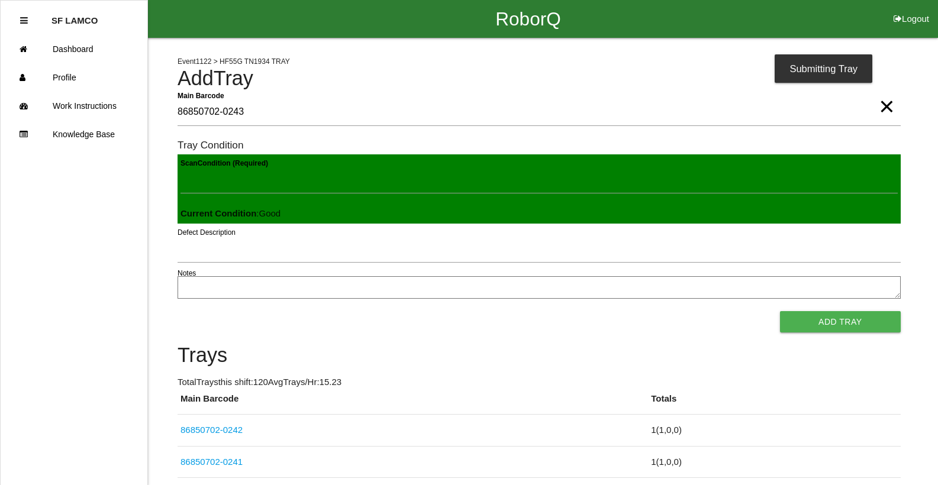
click at [780, 311] on button "Add Tray" at bounding box center [840, 321] width 121 height 21
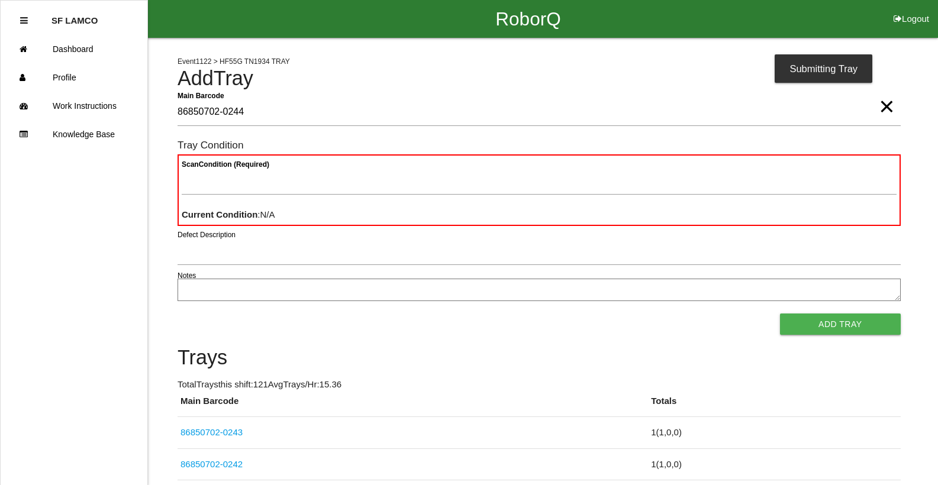
type Barcode "86850702-0244"
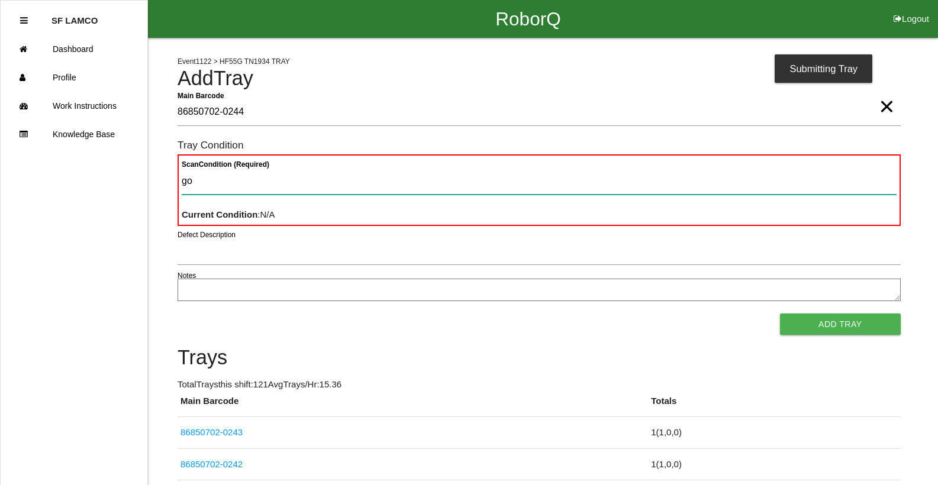
type Condition "goo"
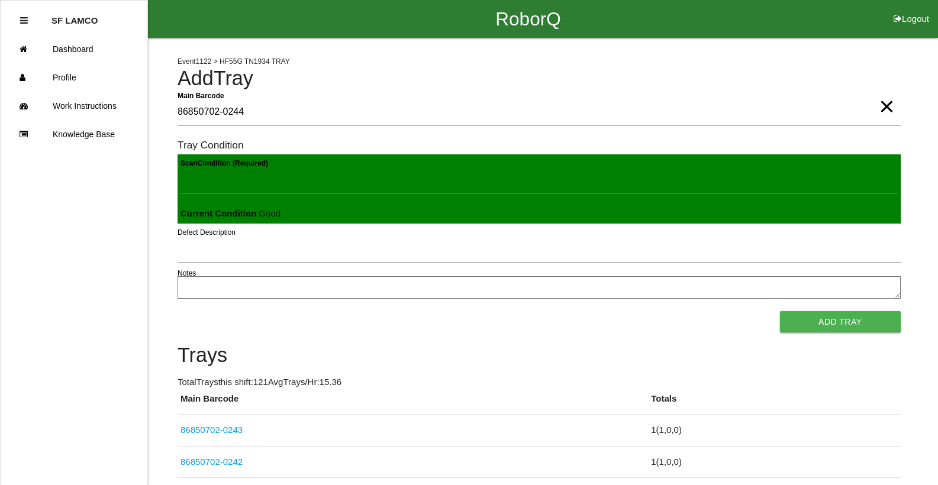
click at [780, 311] on button "Add Tray" at bounding box center [840, 321] width 121 height 21
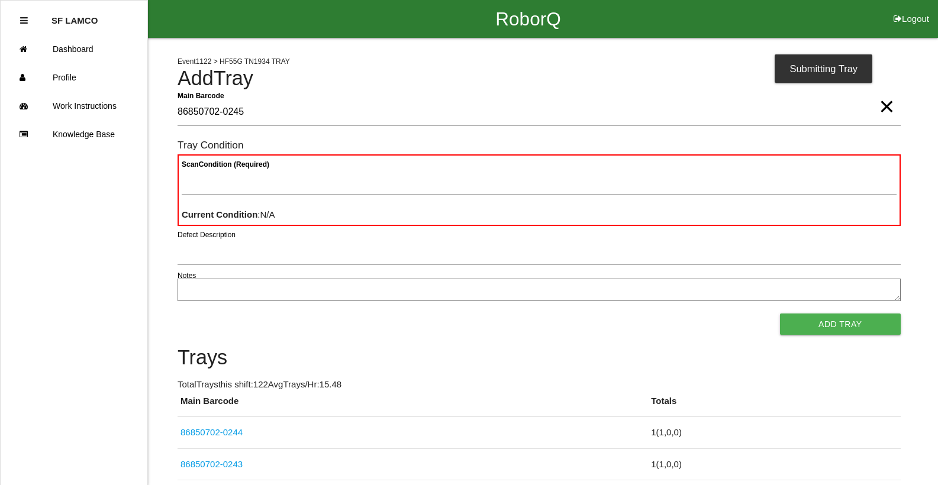
type Barcode "86850702-0245"
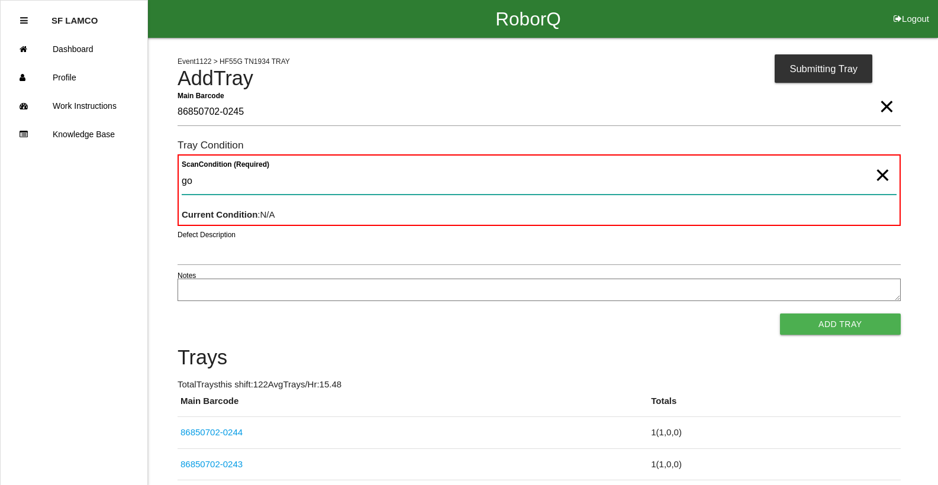
type Condition "goo"
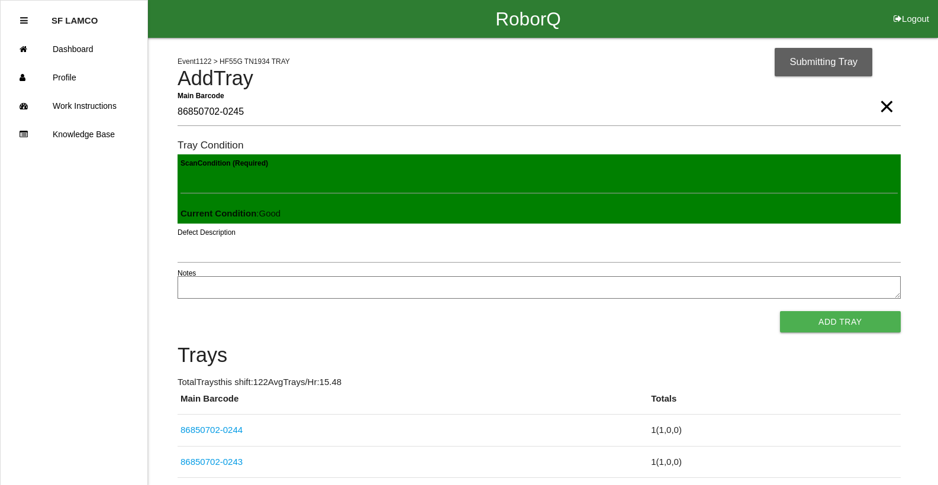
click at [780, 311] on button "Add Tray" at bounding box center [840, 321] width 121 height 21
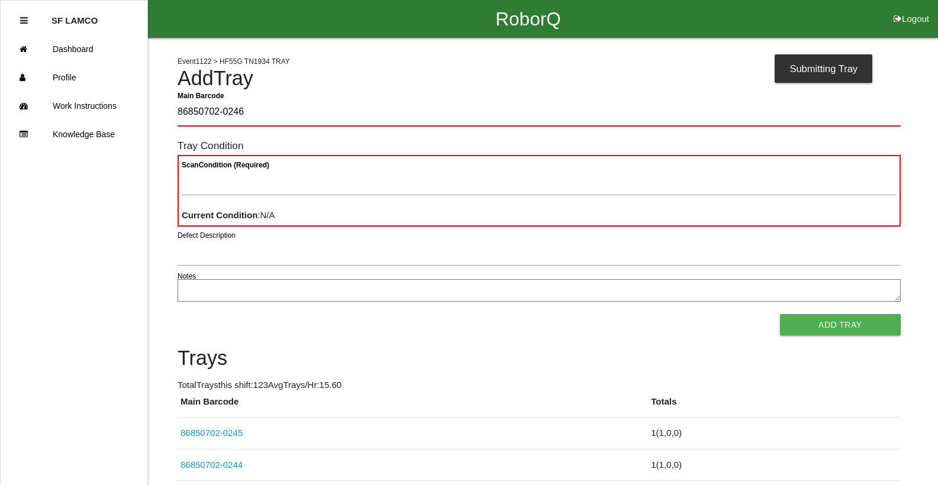
type Barcode "86850702-0246"
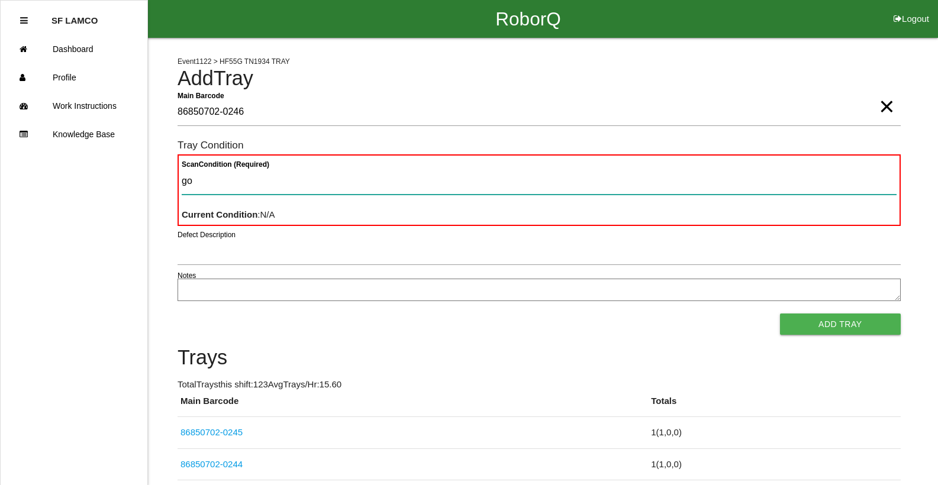
type Condition "goo"
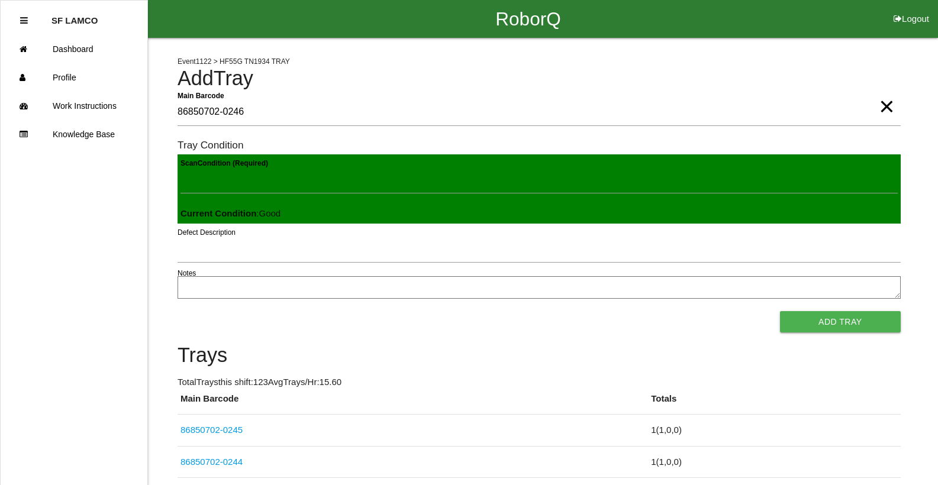
click at [780, 311] on button "Add Tray" at bounding box center [840, 321] width 121 height 21
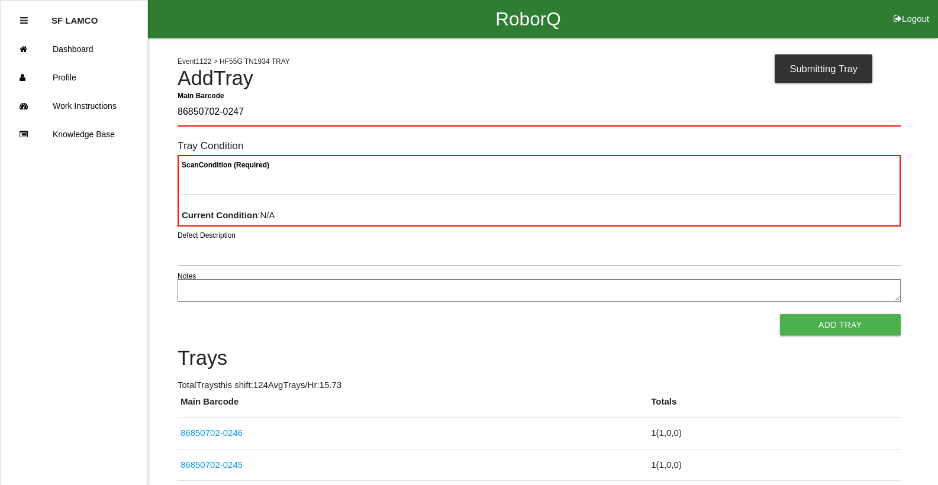
type Barcode "86850702-0247"
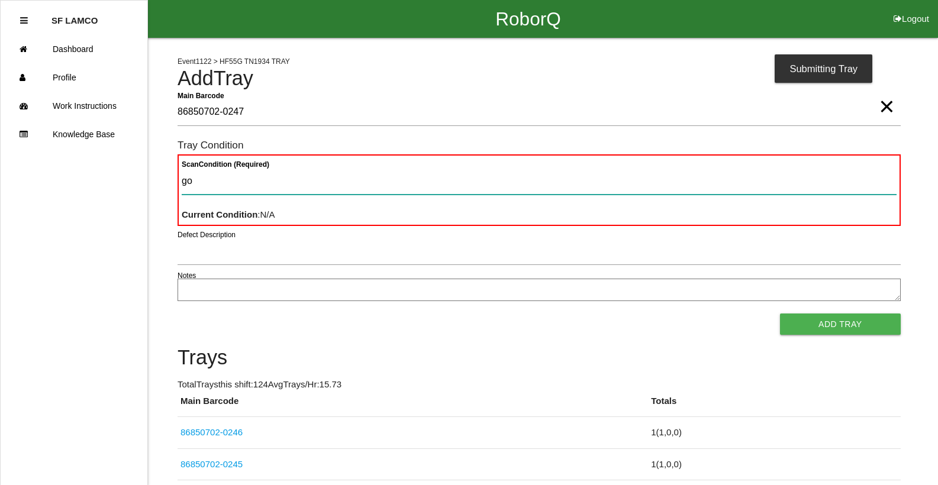
type Condition "goo"
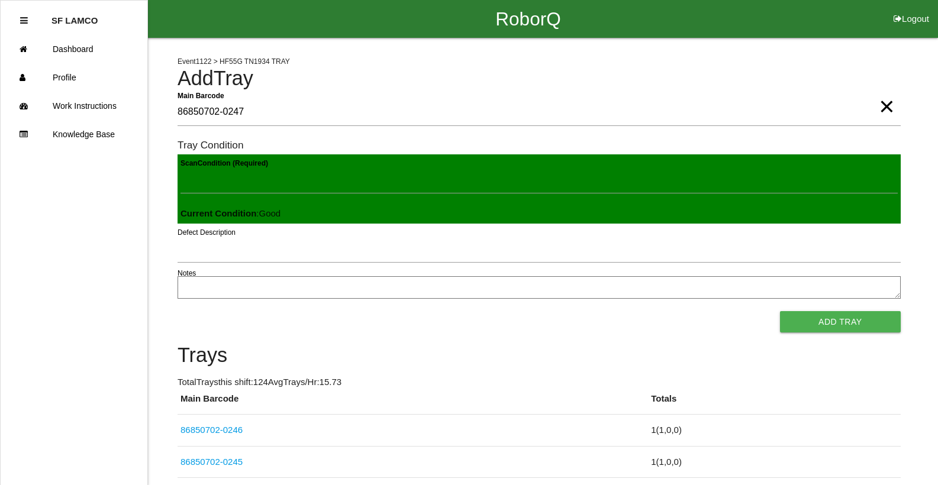
click button "Add Tray" at bounding box center [840, 321] width 121 height 21
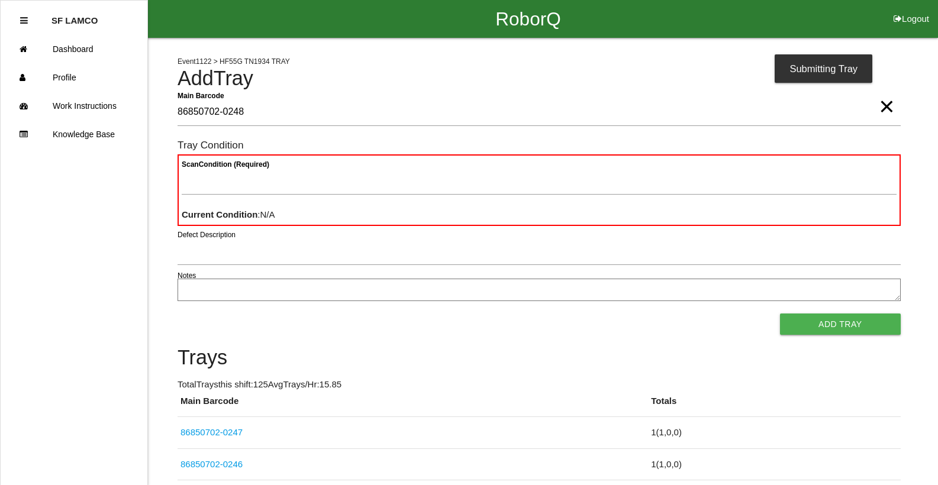
type Barcode "86850702-0248"
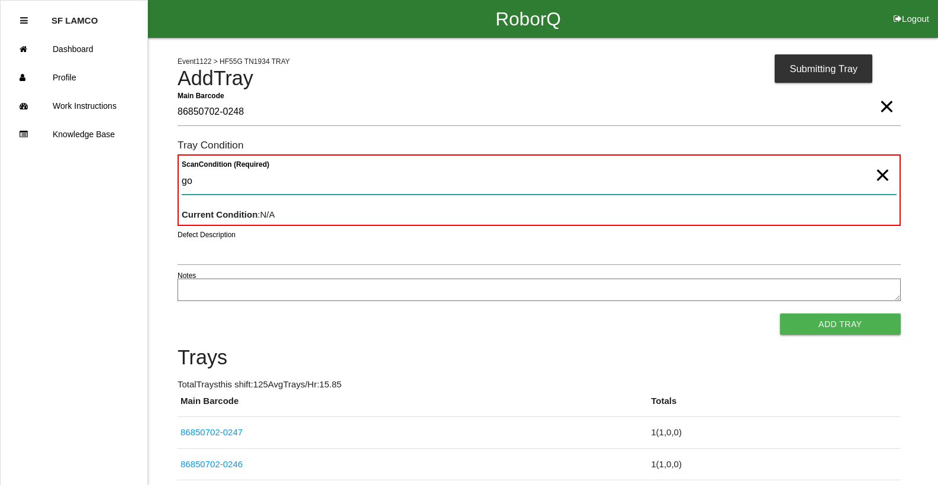
type Condition "goo"
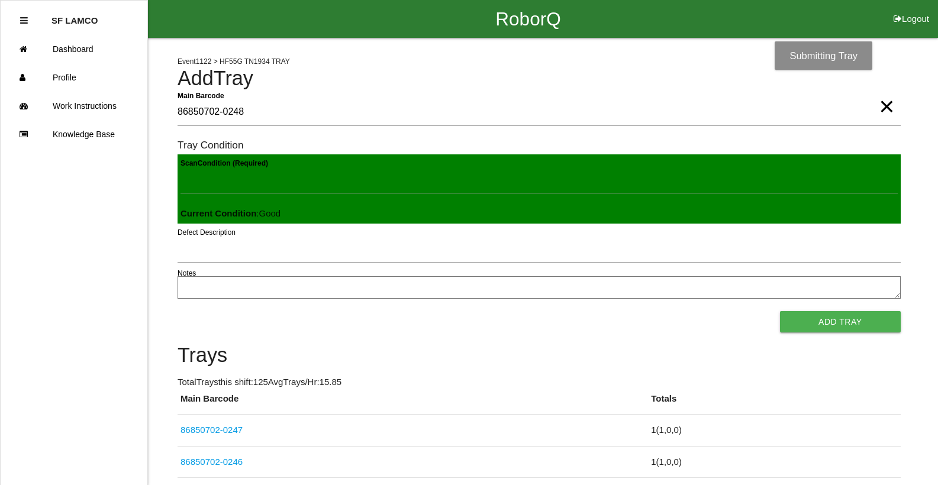
click at [780, 311] on button "Add Tray" at bounding box center [840, 321] width 121 height 21
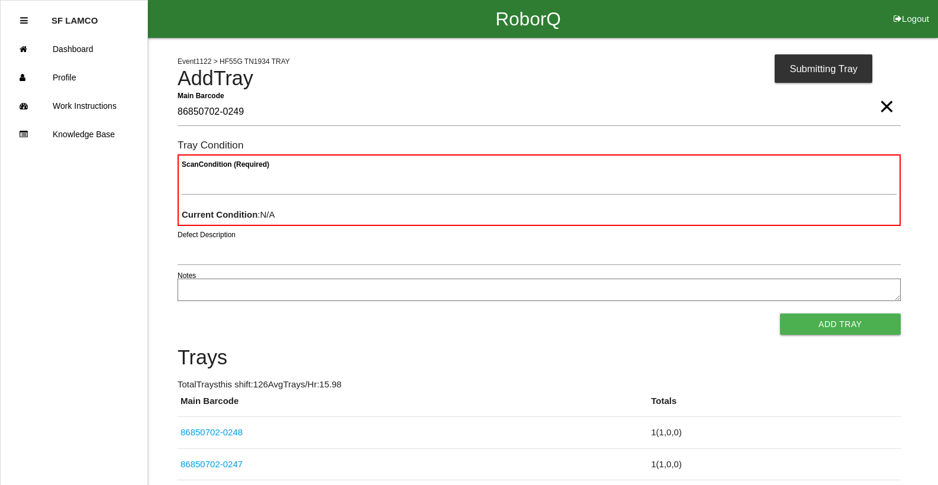
type Barcode "86850702-0249"
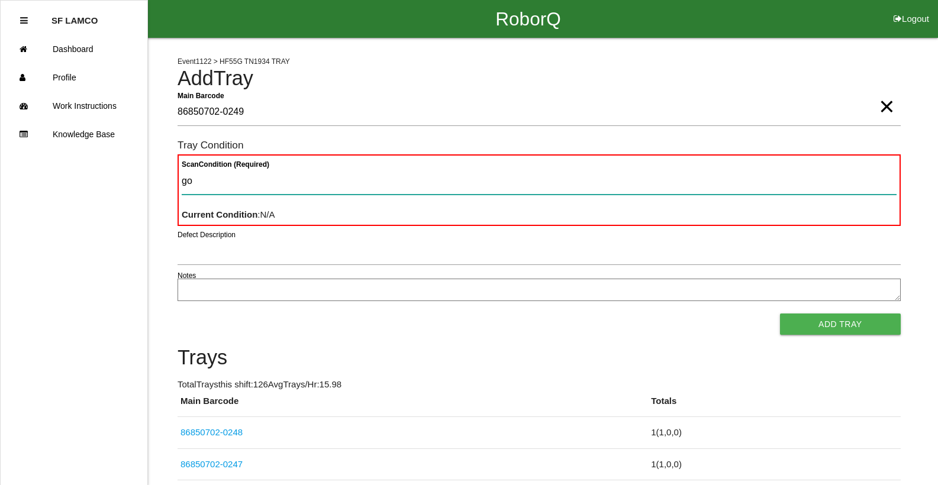
type Condition "goo"
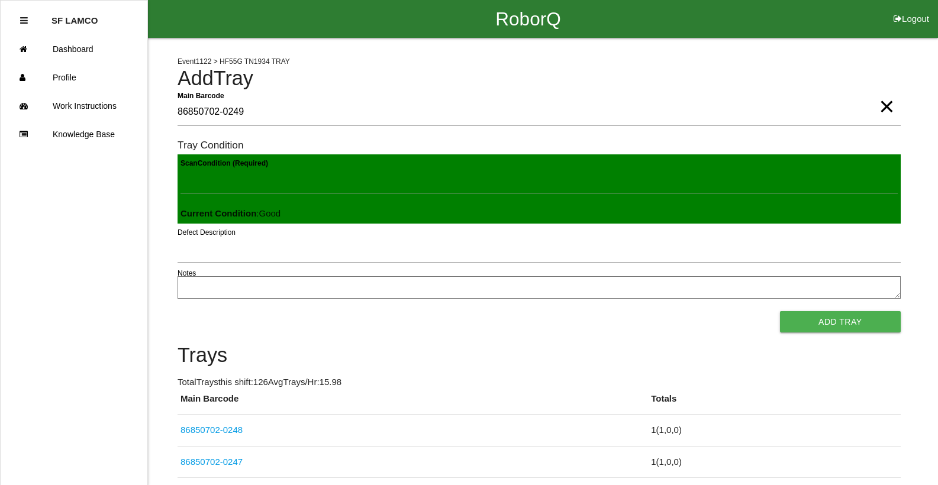
click at [780, 311] on button "Add Tray" at bounding box center [840, 321] width 121 height 21
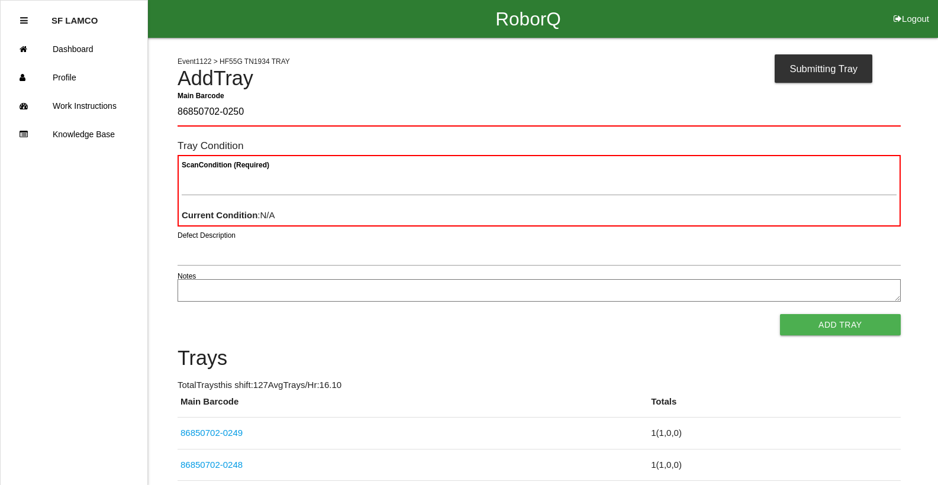
type Barcode "86850702-0250"
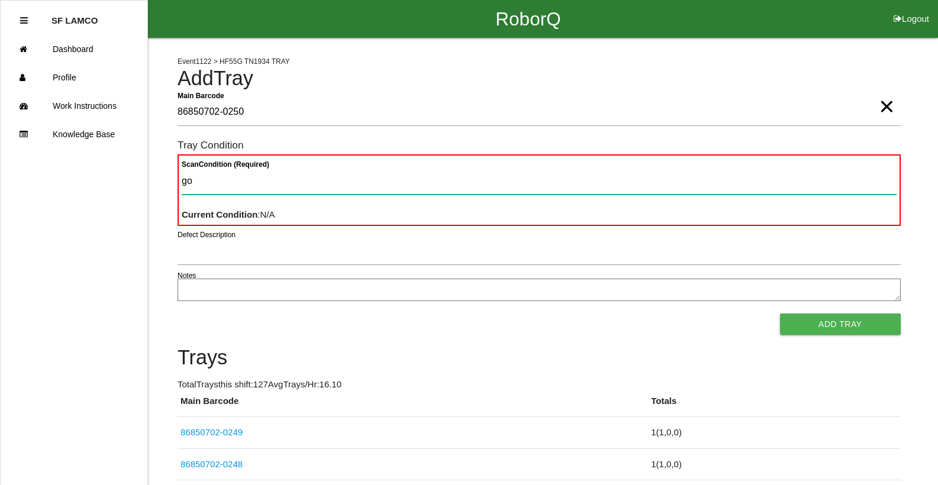
type Condition "goo"
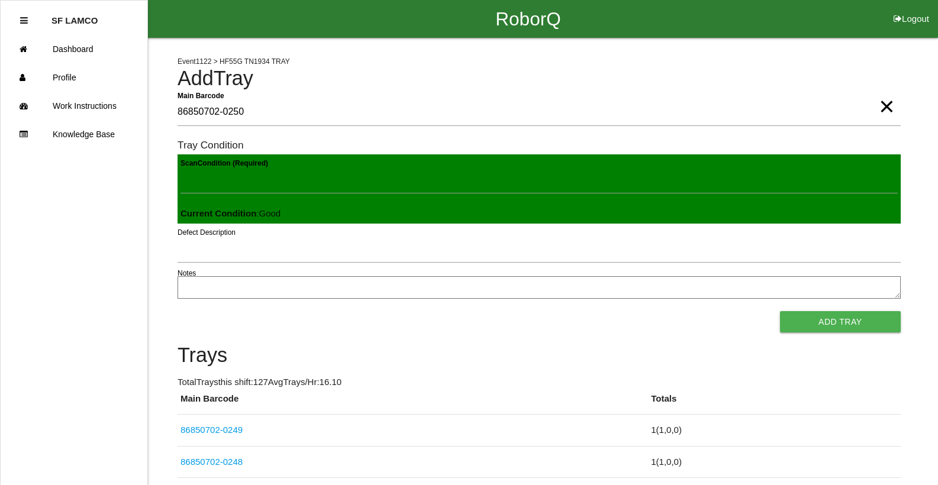
click at [780, 311] on button "Add Tray" at bounding box center [840, 321] width 121 height 21
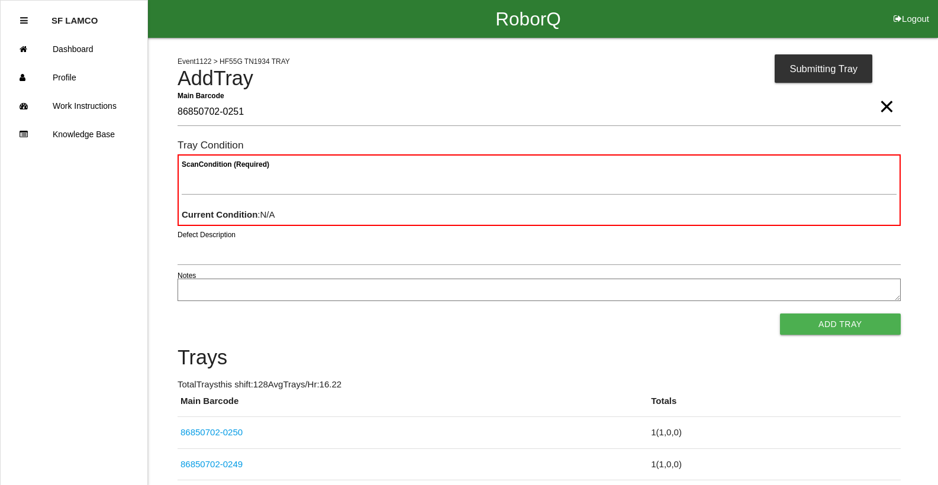
type Barcode "86850702-0251"
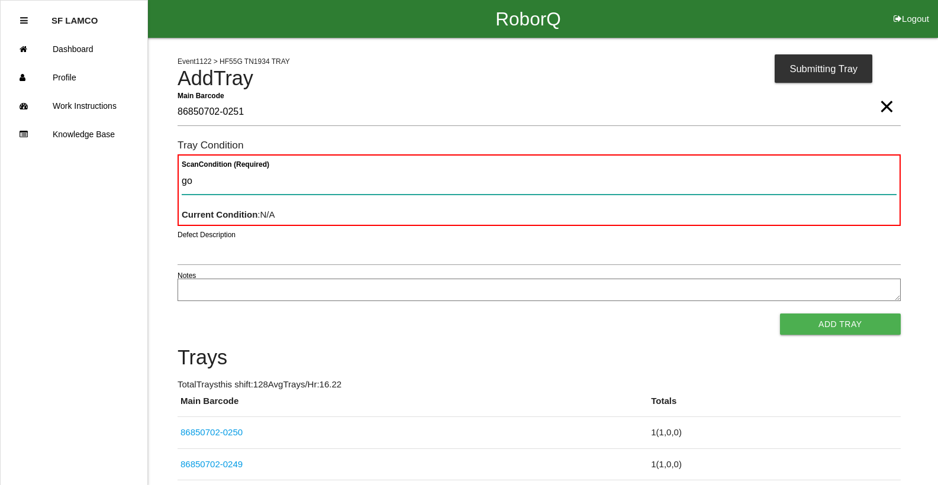
type Condition "goo"
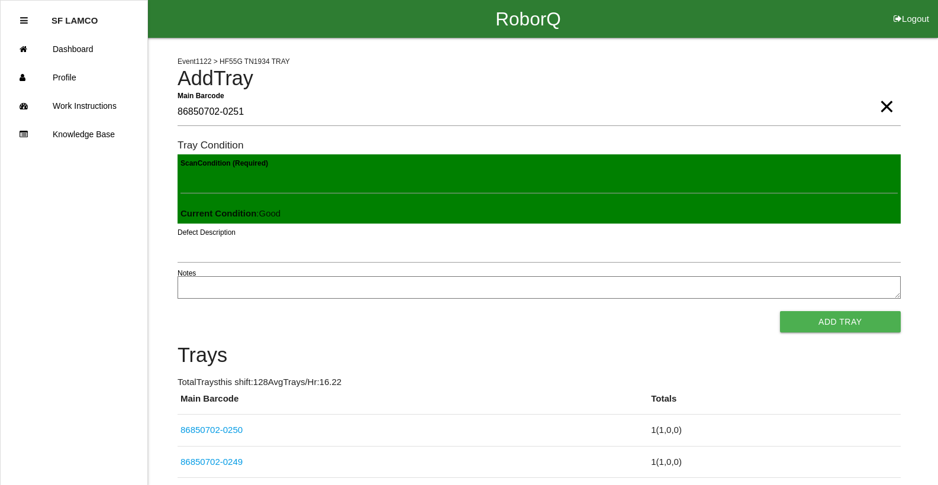
click at [780, 311] on button "Add Tray" at bounding box center [840, 321] width 121 height 21
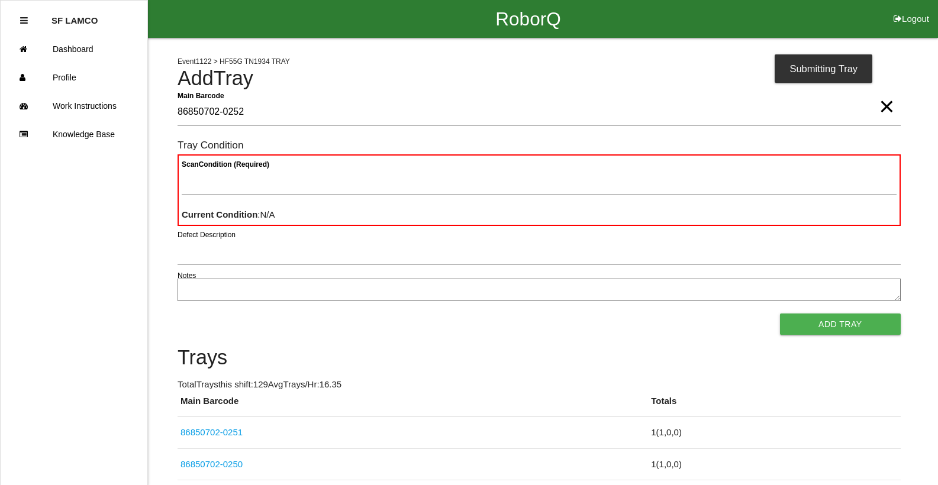
type Barcode "86850702-0252"
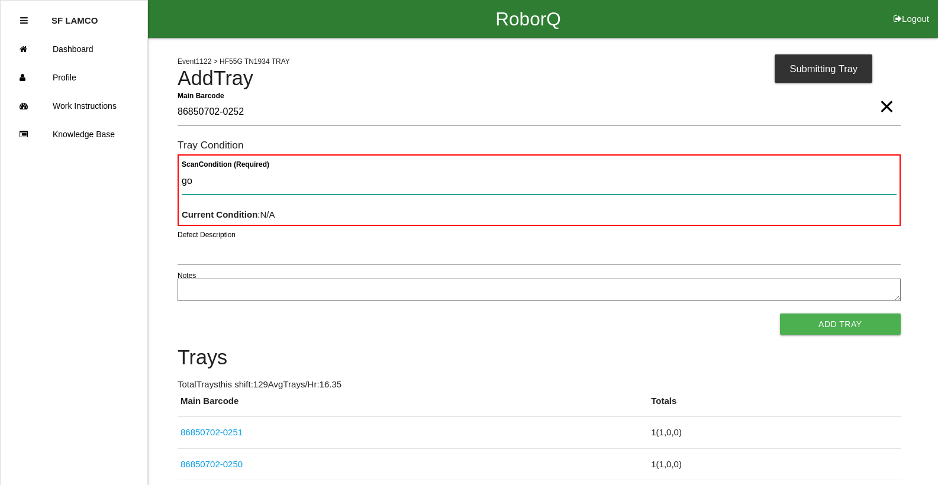
type Condition "goo"
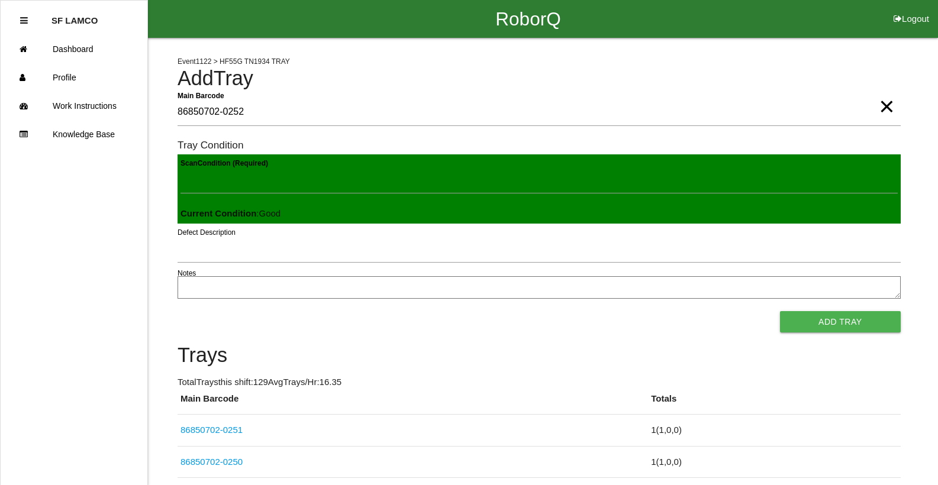
click at [780, 311] on button "Add Tray" at bounding box center [840, 321] width 121 height 21
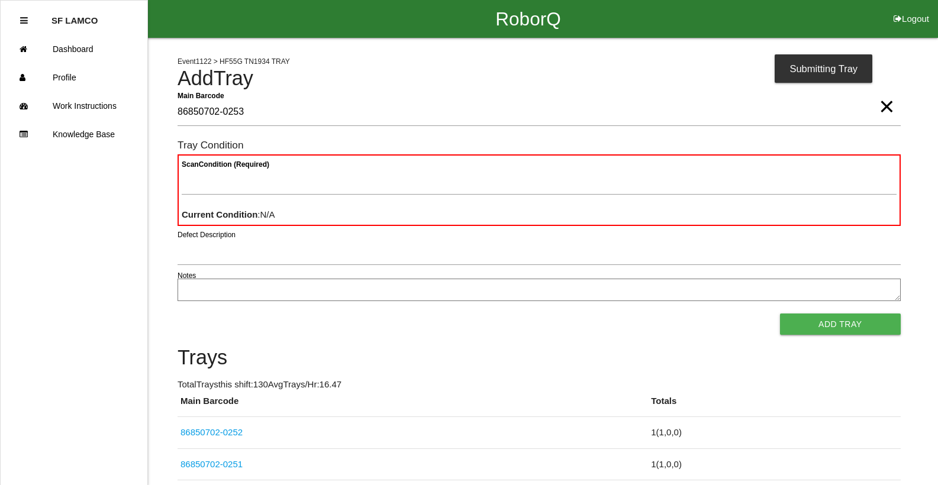
type Barcode "86850702-0253"
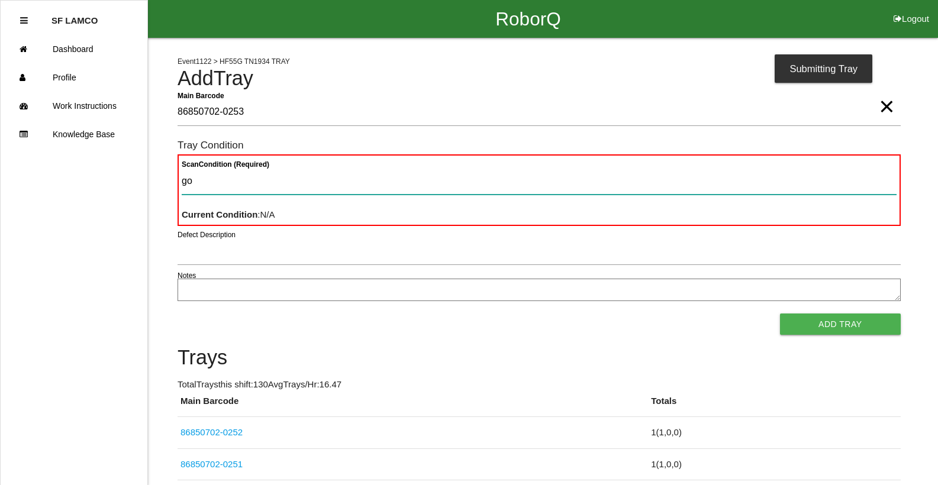
type Condition "goo"
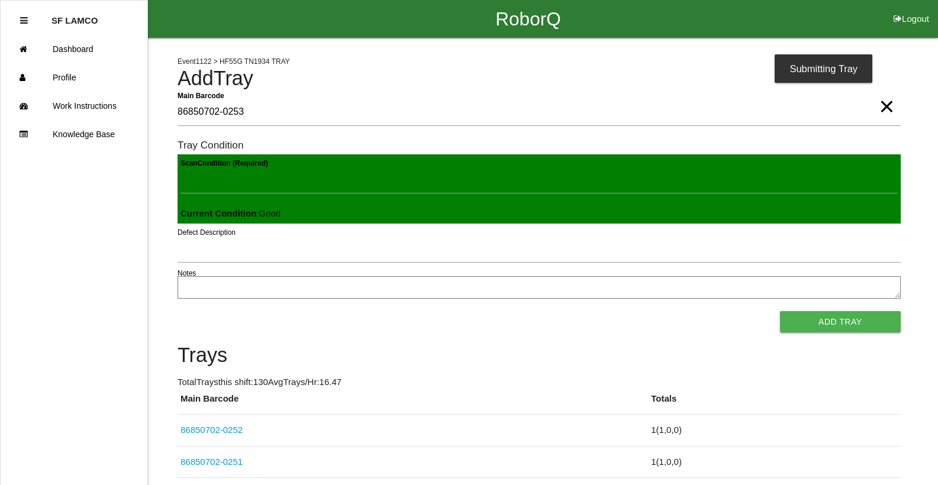
click at [780, 311] on button "Add Tray" at bounding box center [840, 321] width 121 height 21
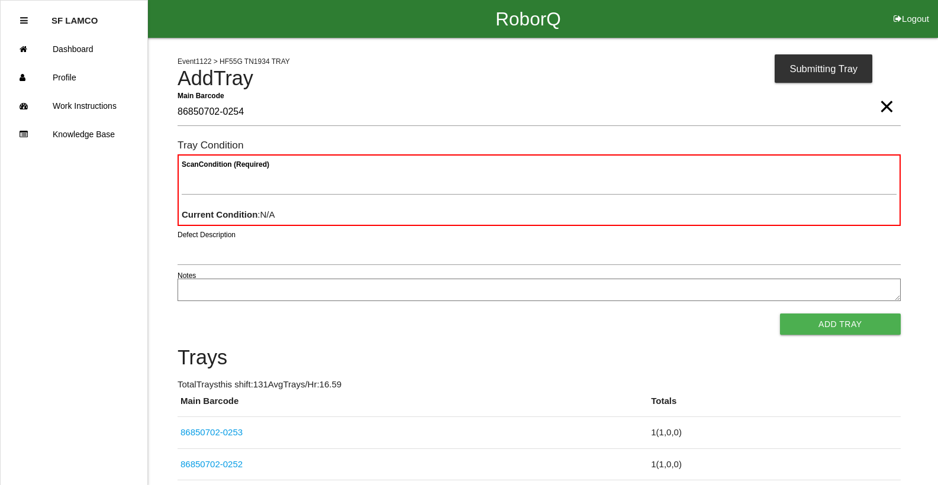
type Barcode "86850702-0254"
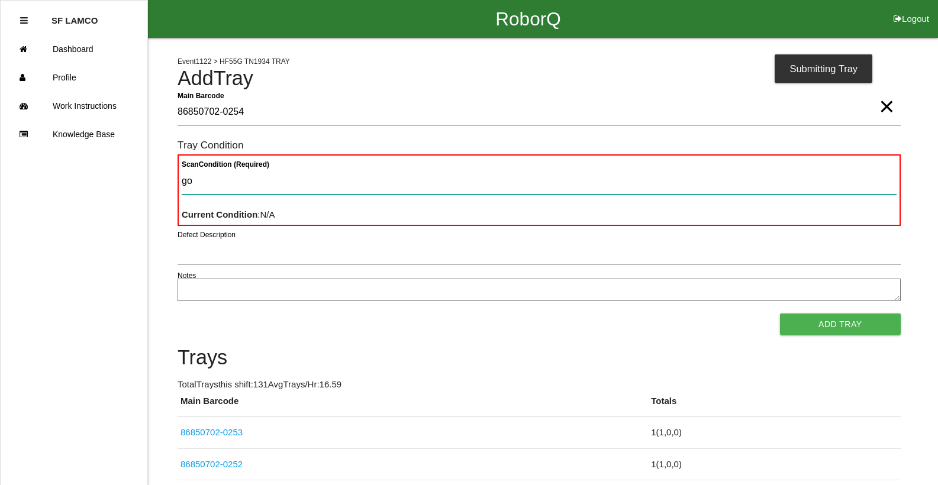
type Condition "goo"
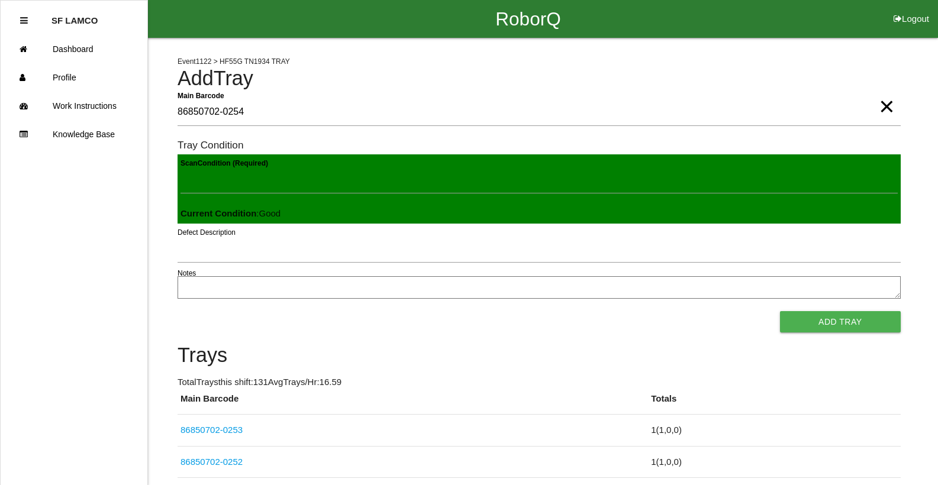
click at [780, 311] on button "Add Tray" at bounding box center [840, 321] width 121 height 21
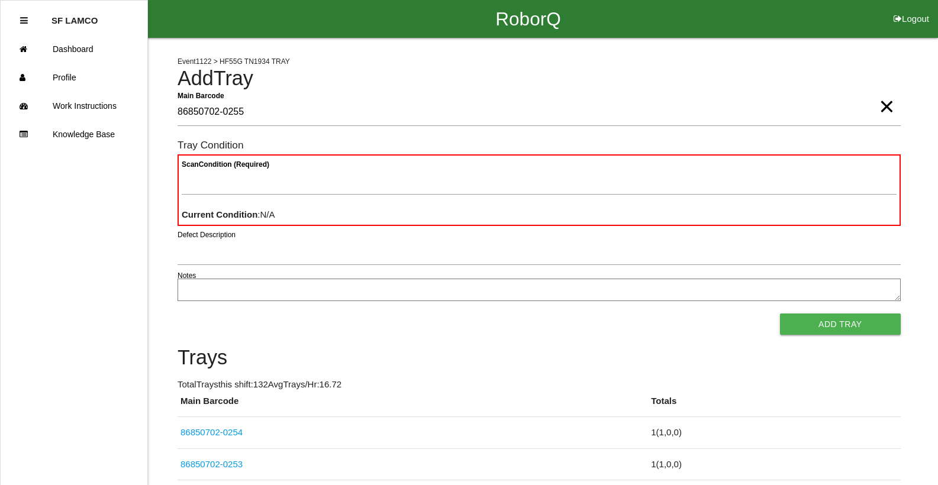
type Barcode "86850702-0255"
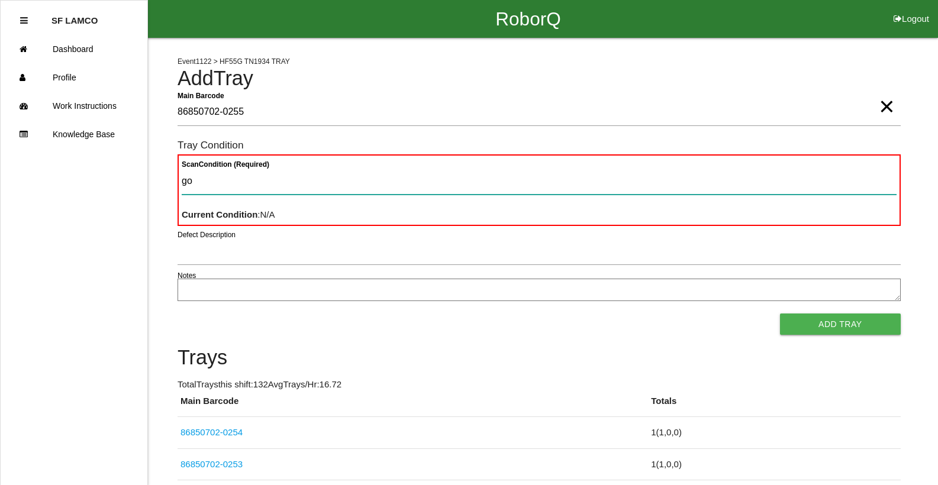
type Condition "goo"
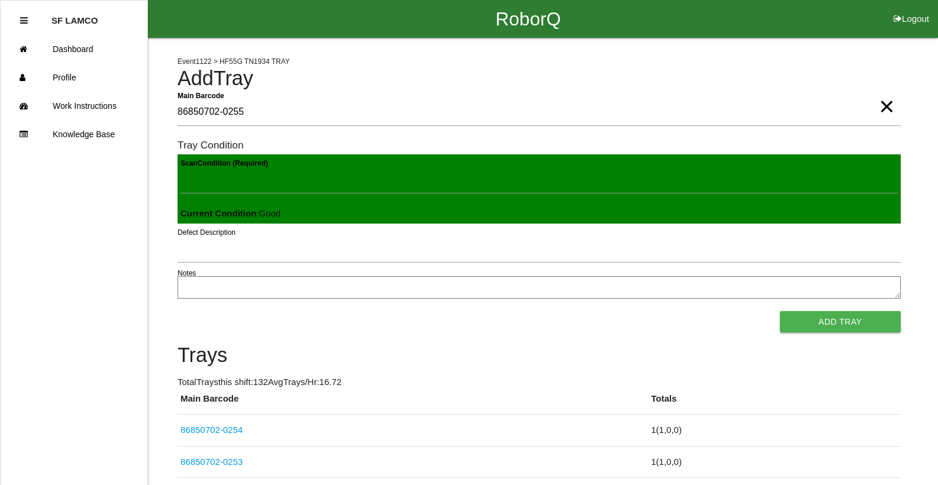
click at [780, 311] on button "Add Tray" at bounding box center [840, 321] width 121 height 21
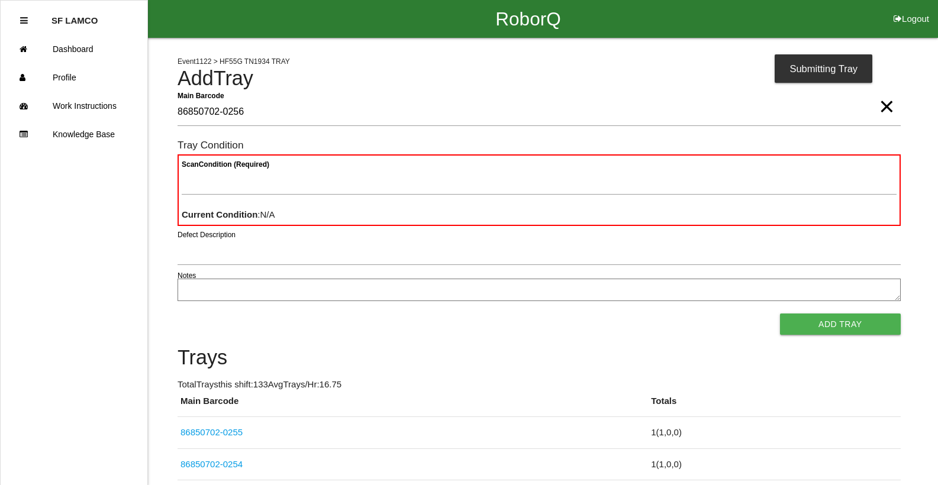
type Barcode "86850702-0256"
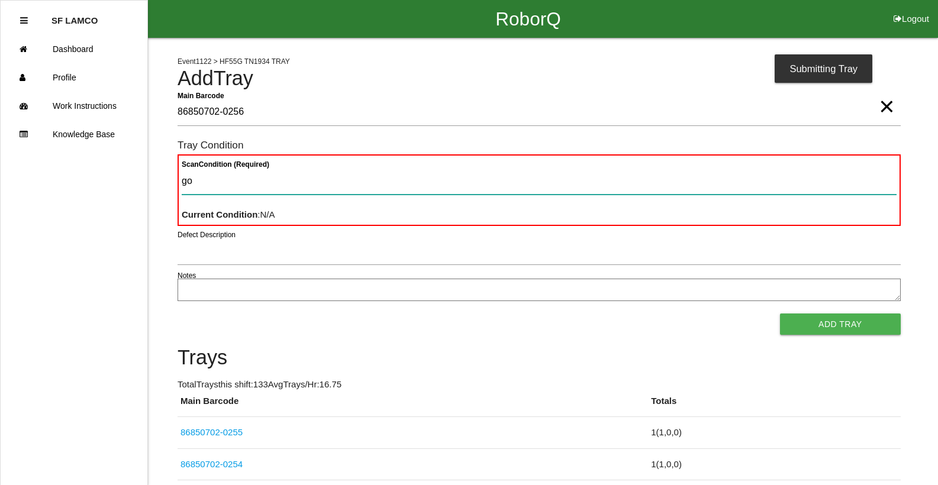
type Condition "goo"
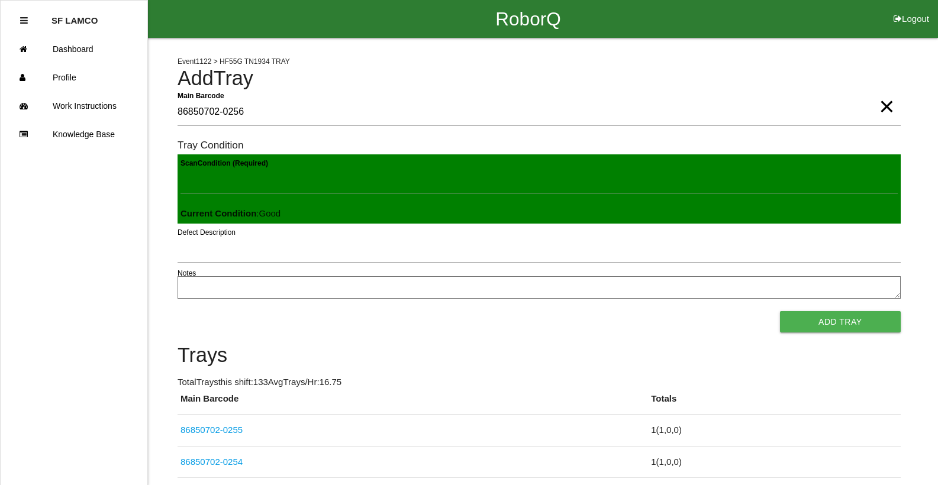
click at [780, 311] on button "Add Tray" at bounding box center [840, 321] width 121 height 21
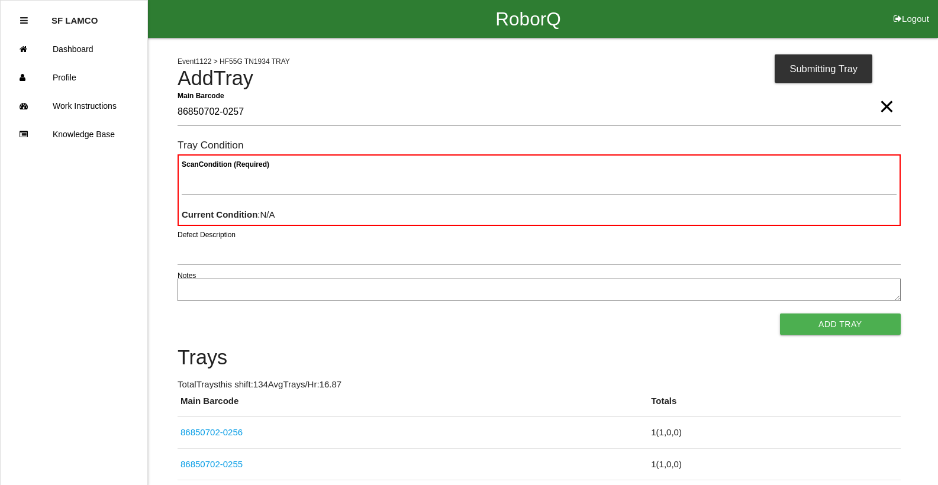
type Barcode "86850702-0257"
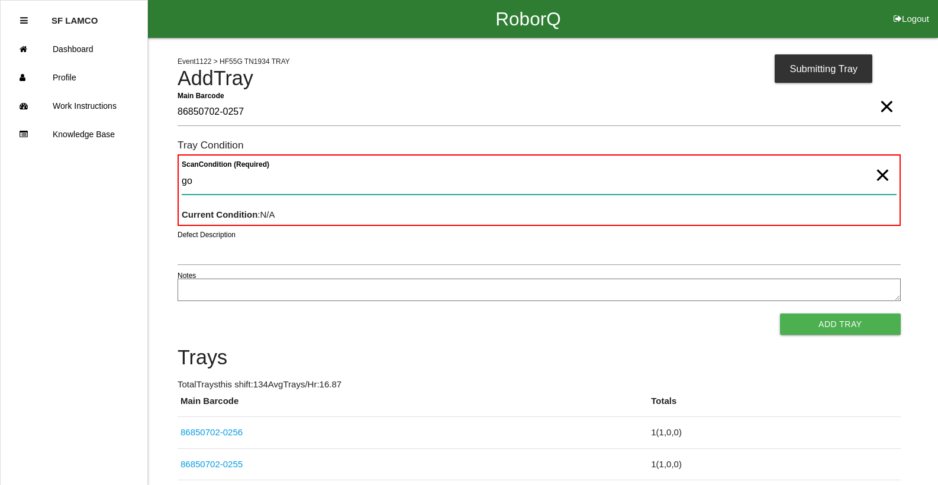
type Condition "goo"
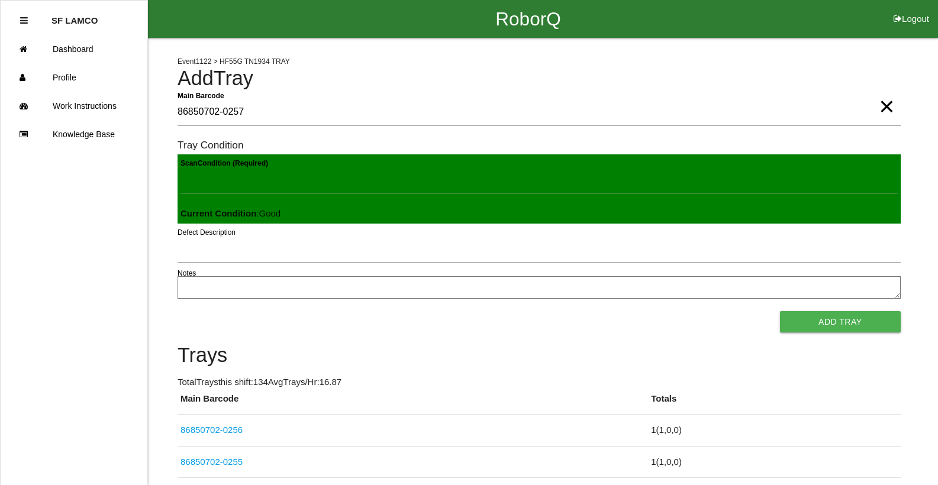
click at [780, 311] on button "Add Tray" at bounding box center [840, 321] width 121 height 21
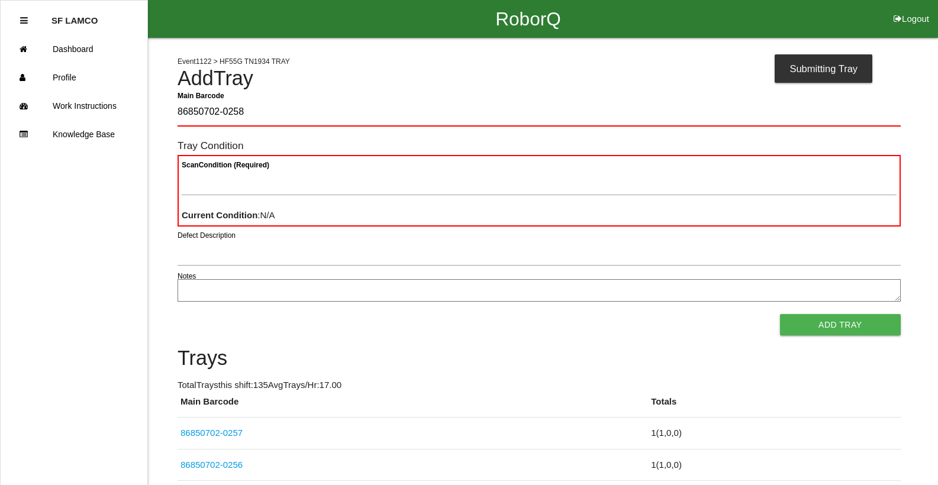
type Barcode "86850702-0258"
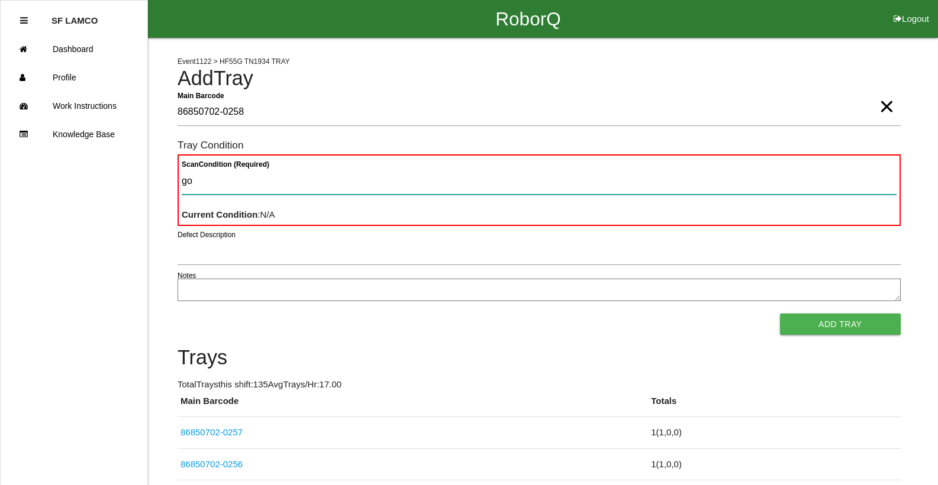
type Condition "goo"
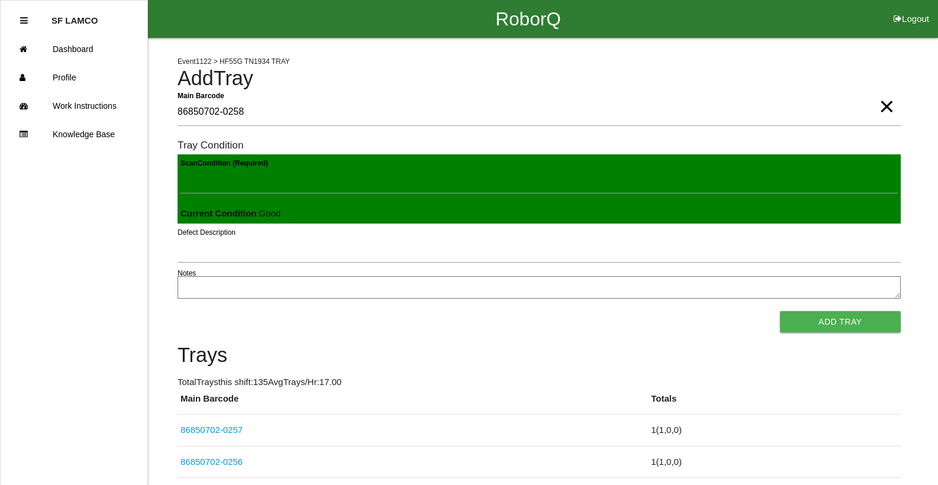
click at [780, 311] on button "Add Tray" at bounding box center [840, 321] width 121 height 21
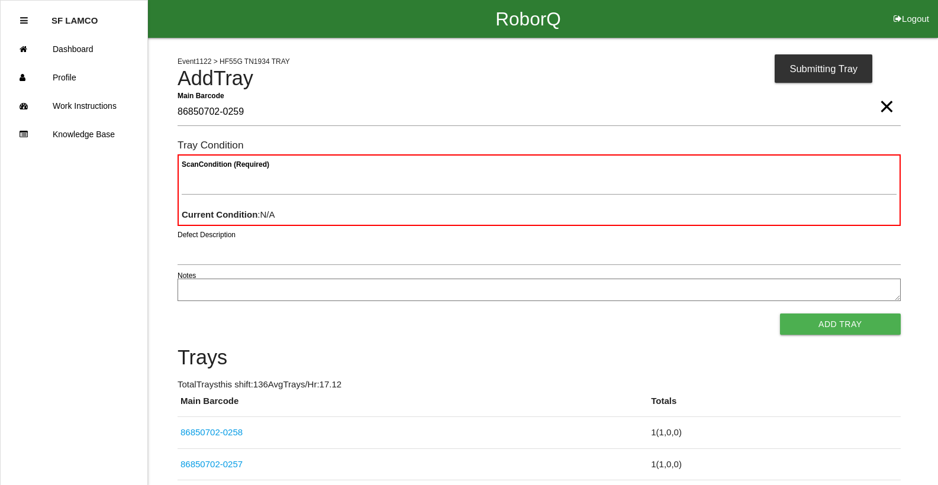
type Barcode "86850702-0259"
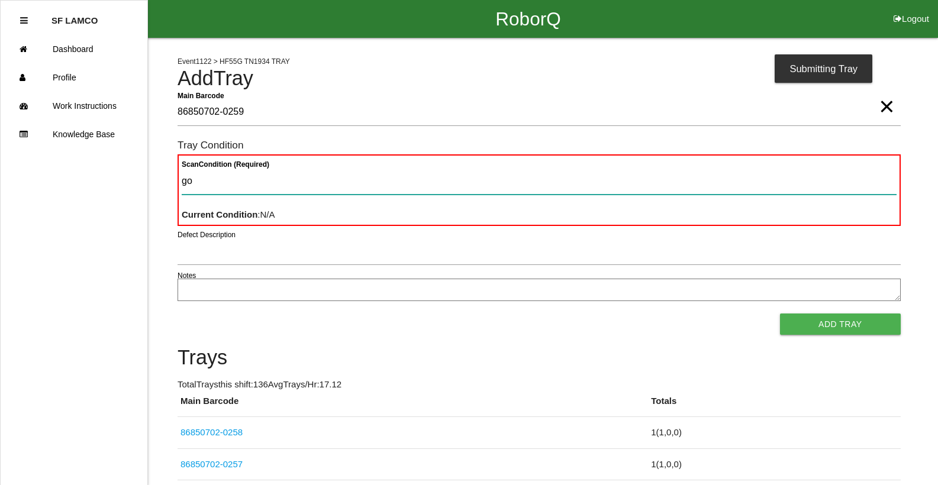
type Condition "goo"
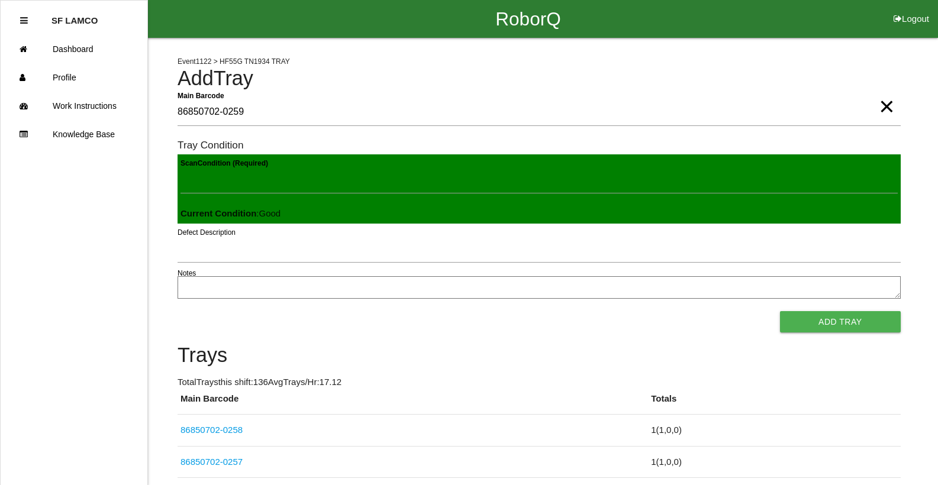
click at [780, 311] on button "Add Tray" at bounding box center [840, 321] width 121 height 21
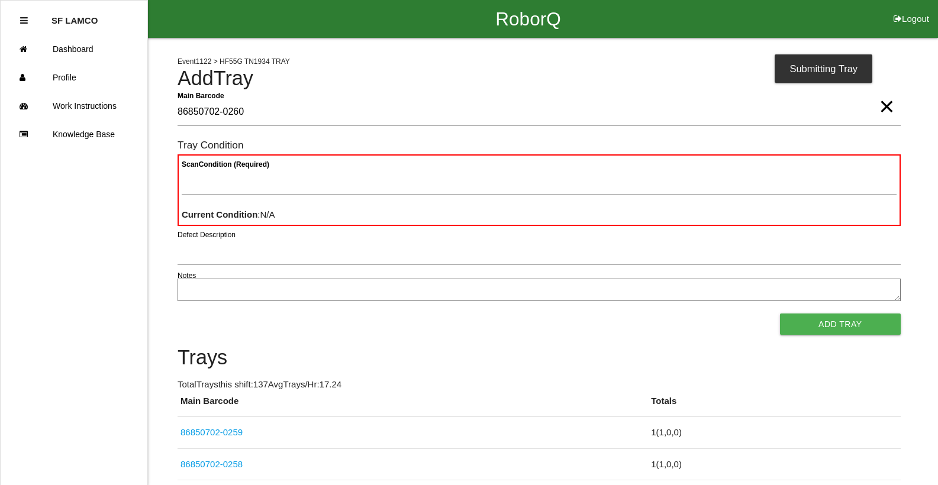
type Barcode "86850702-0260"
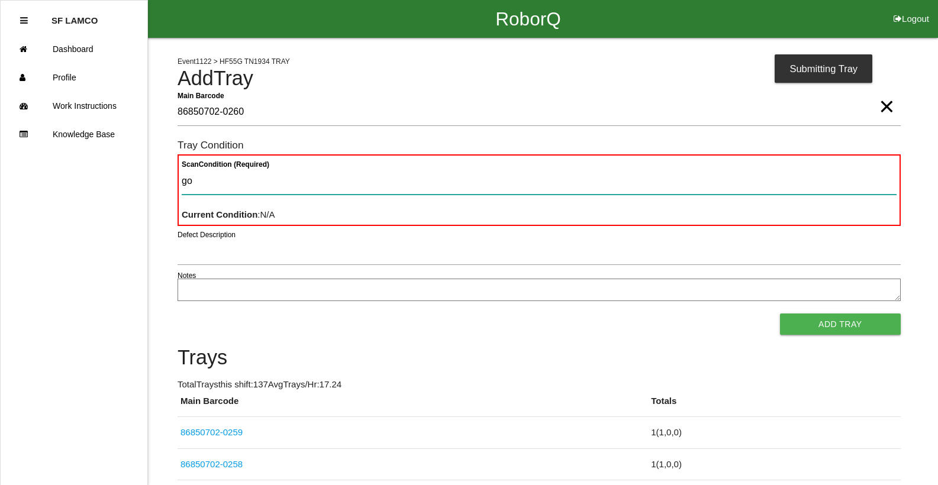
type Condition "goo"
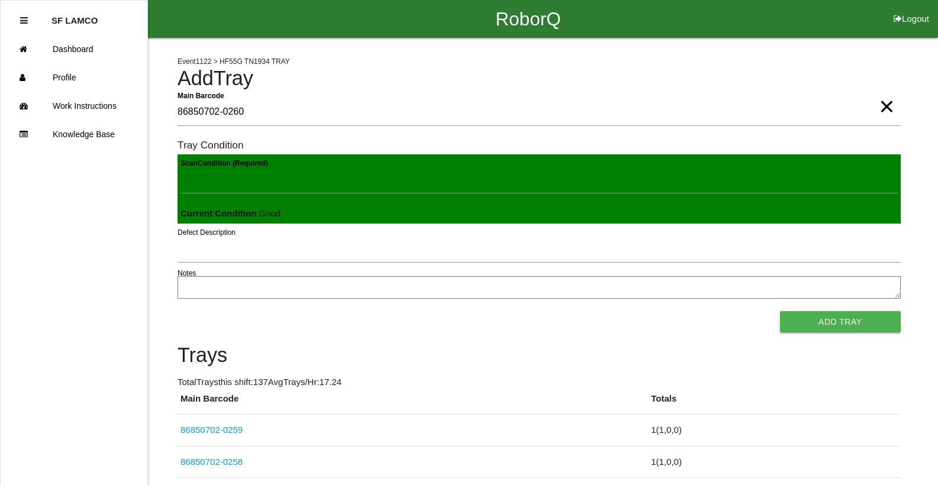
click at [780, 311] on button "Add Tray" at bounding box center [840, 321] width 121 height 21
